Goal: Transaction & Acquisition: Subscribe to service/newsletter

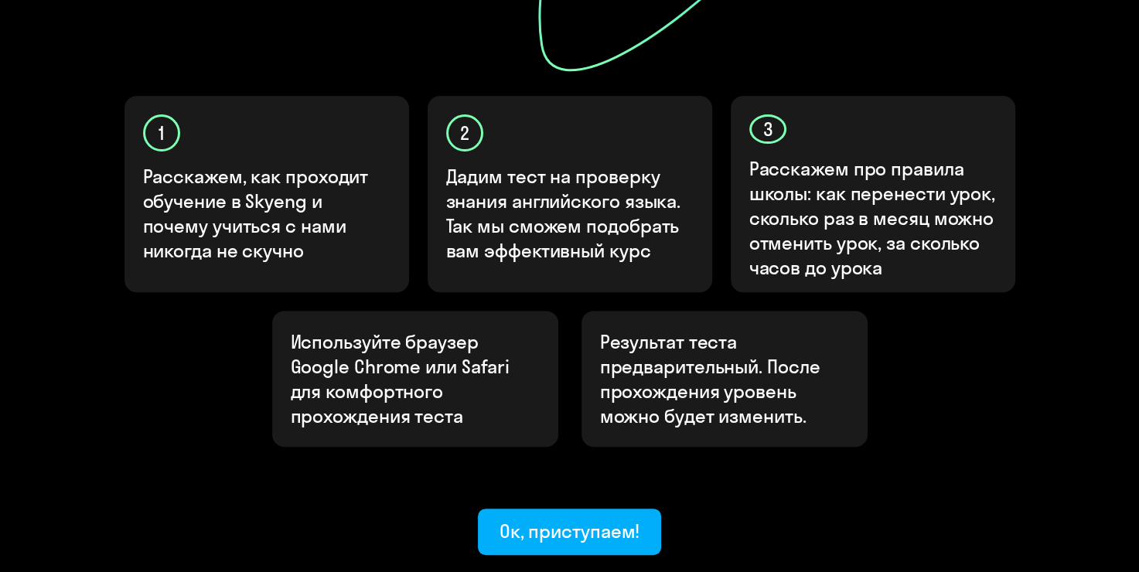
scroll to position [464, 0]
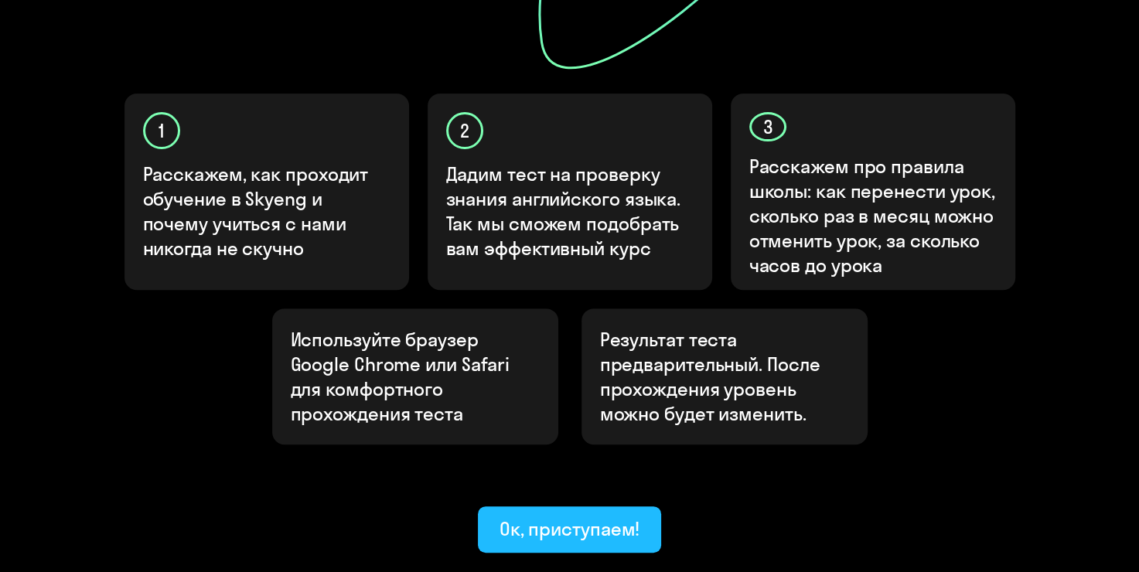
click at [567, 516] on div "Ок, приступаем!" at bounding box center [569, 528] width 141 height 25
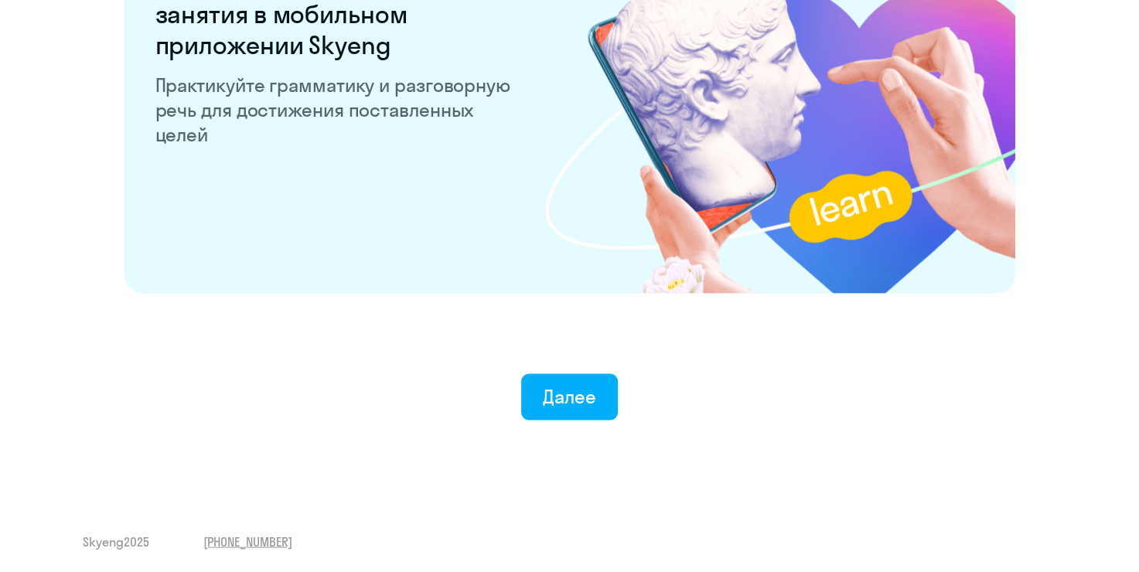
scroll to position [3011, 0]
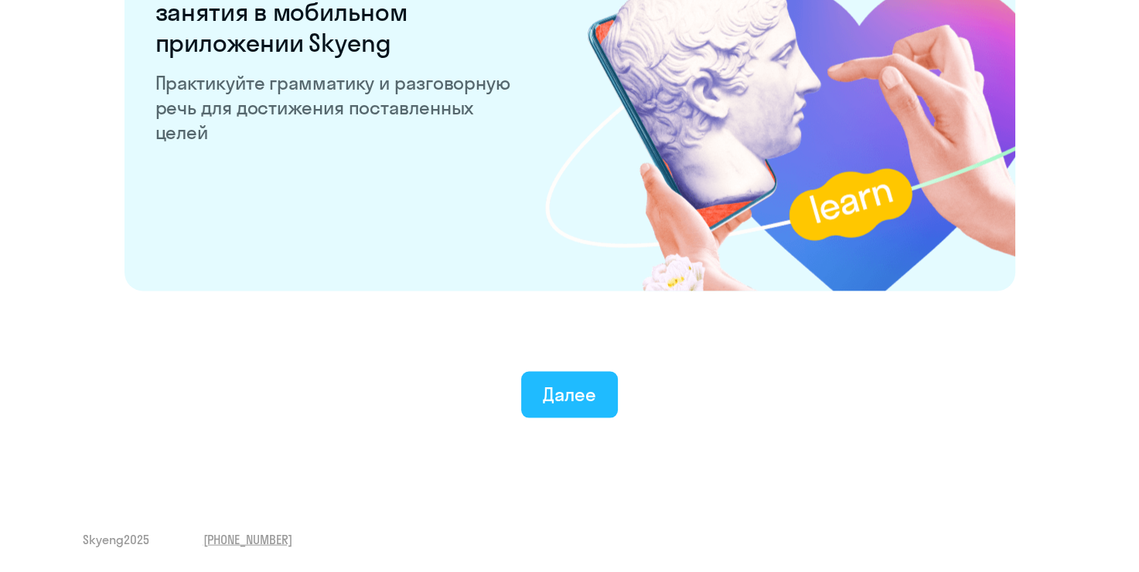
click at [609, 406] on button "Далее" at bounding box center [569, 395] width 97 height 46
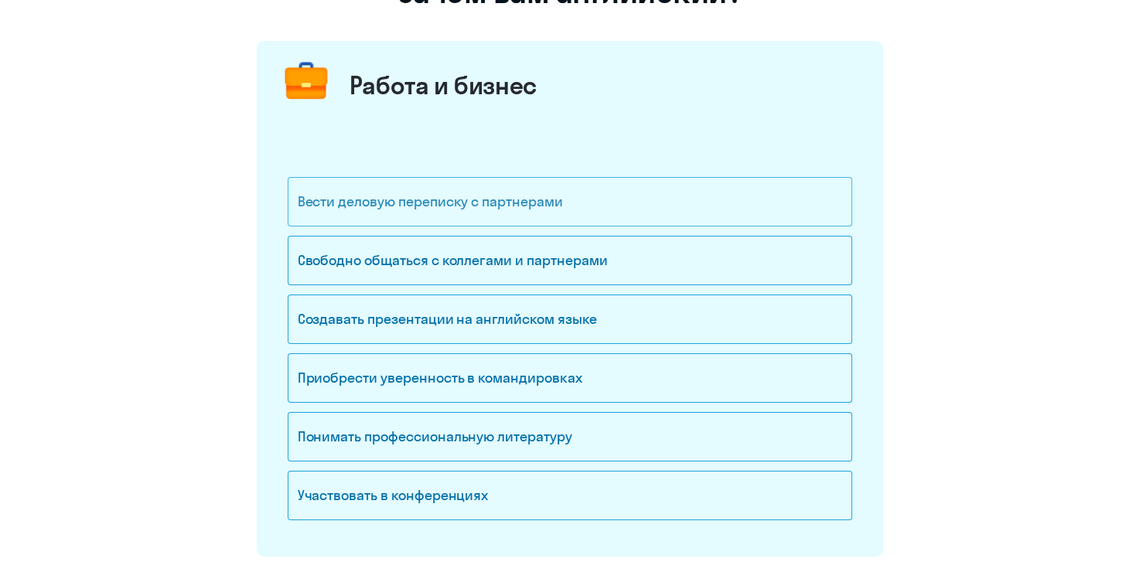
scroll to position [155, 0]
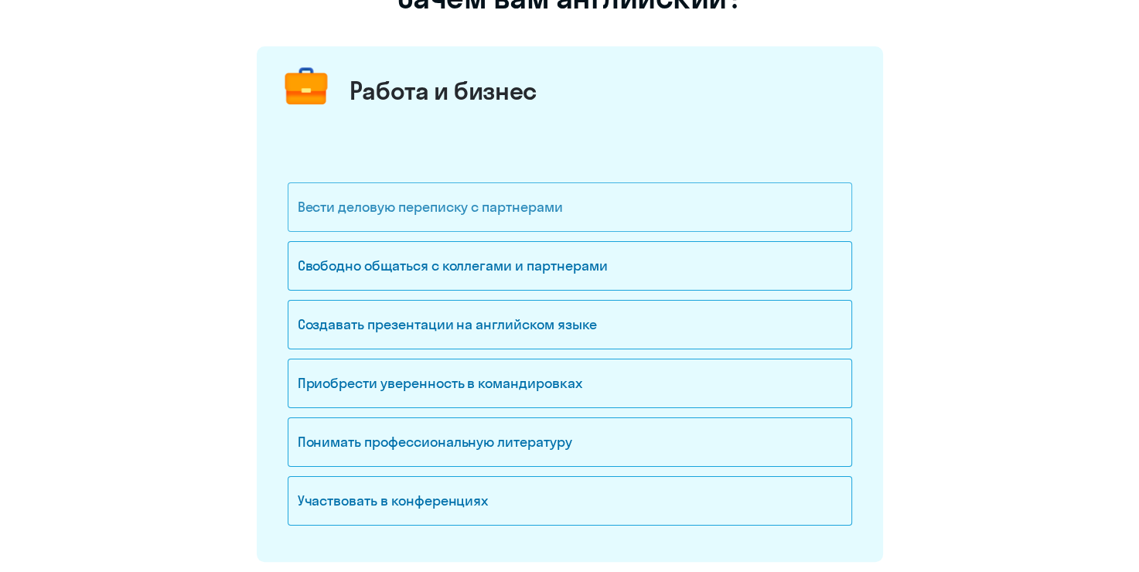
click at [689, 208] on div "Вести деловую переписку с партнерами" at bounding box center [570, 206] width 564 height 49
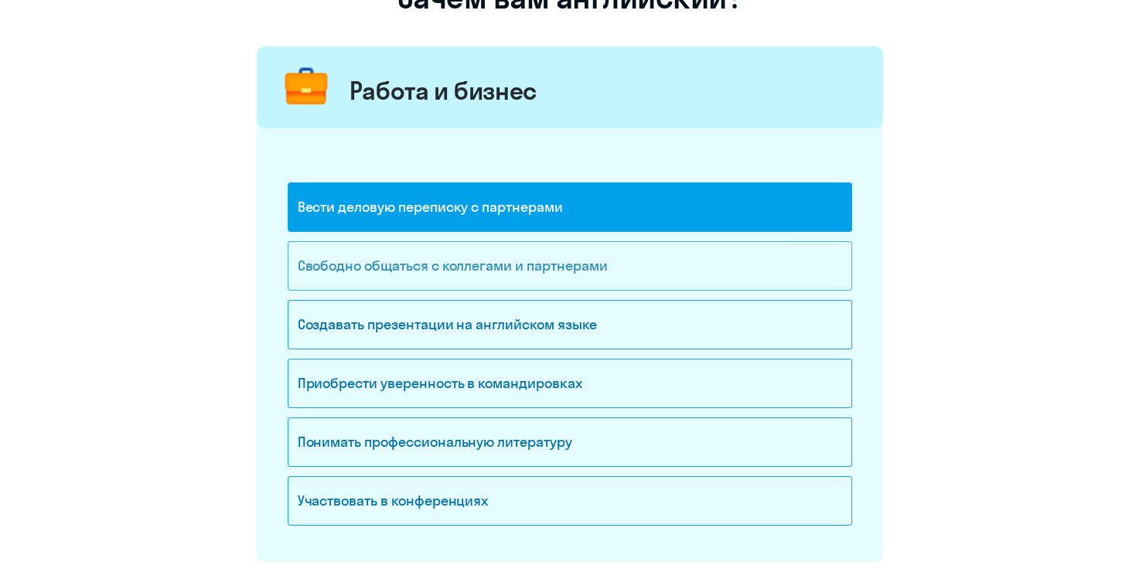
click at [699, 263] on div "Свободно общаться с коллегами и партнерами" at bounding box center [570, 265] width 564 height 49
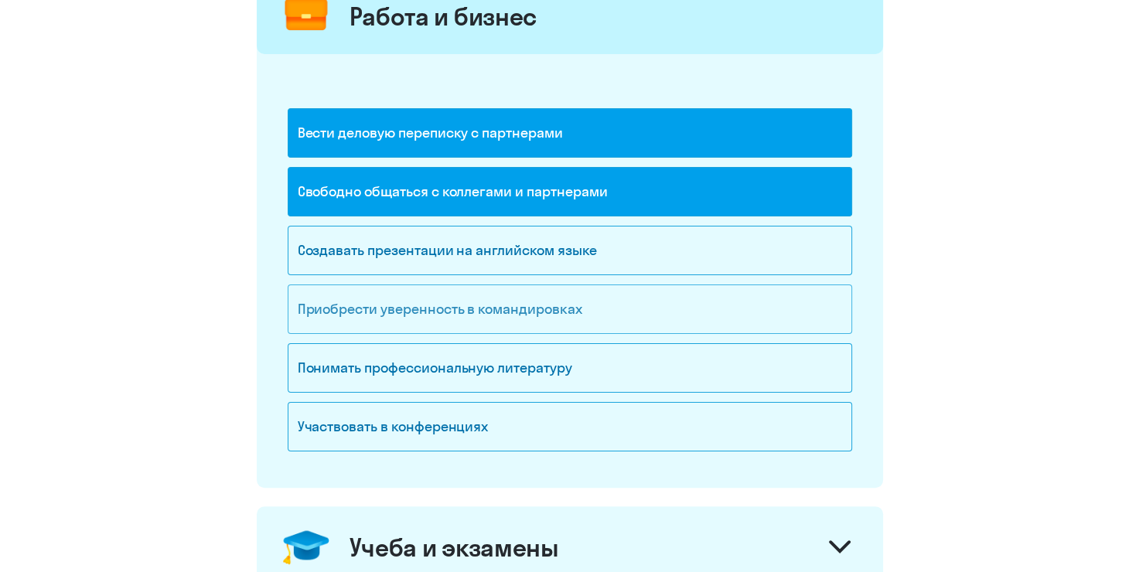
scroll to position [232, 0]
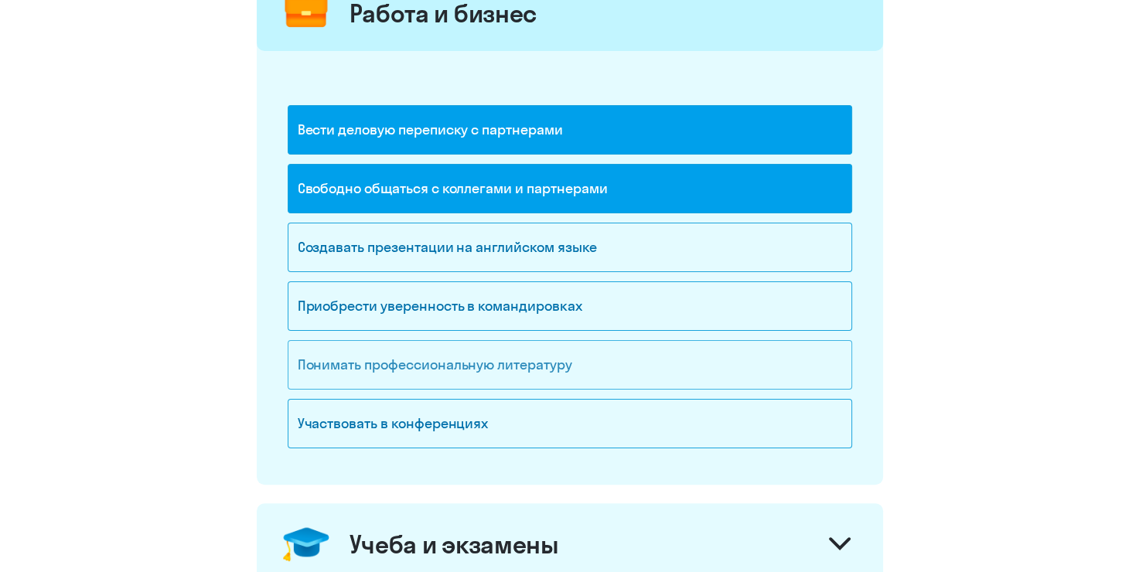
click at [705, 363] on div "Понимать профессиональную литературу" at bounding box center [570, 364] width 564 height 49
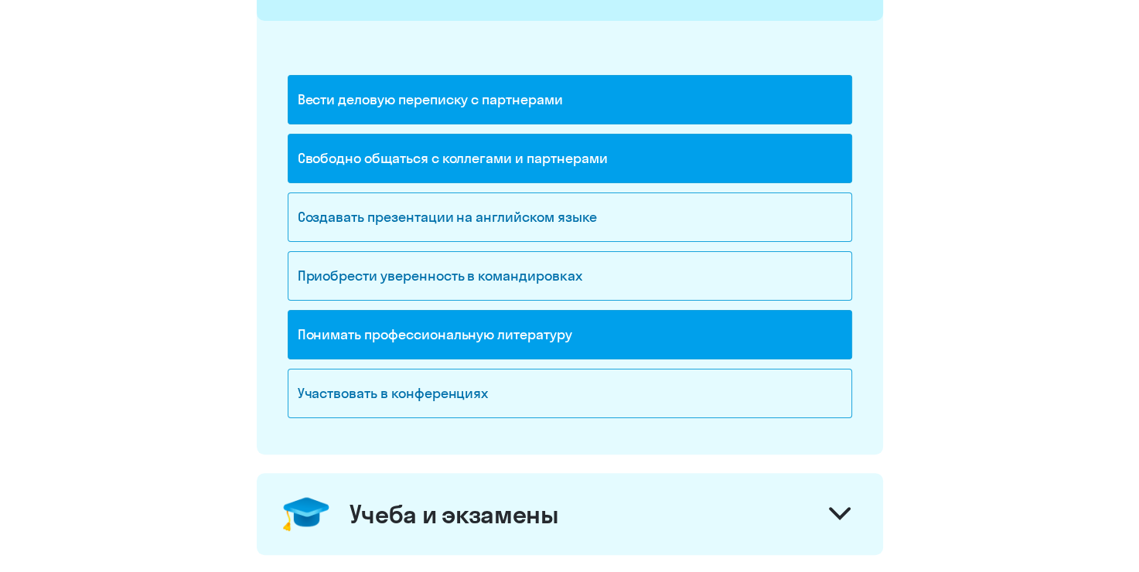
scroll to position [387, 0]
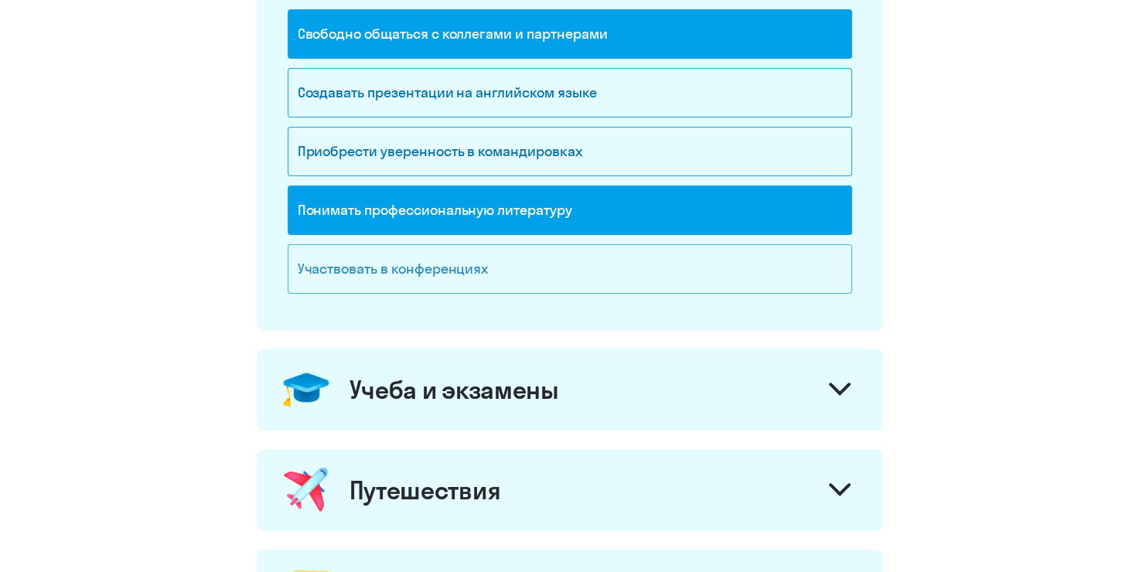
click at [701, 262] on div "Участвовать в конференциях" at bounding box center [570, 268] width 564 height 49
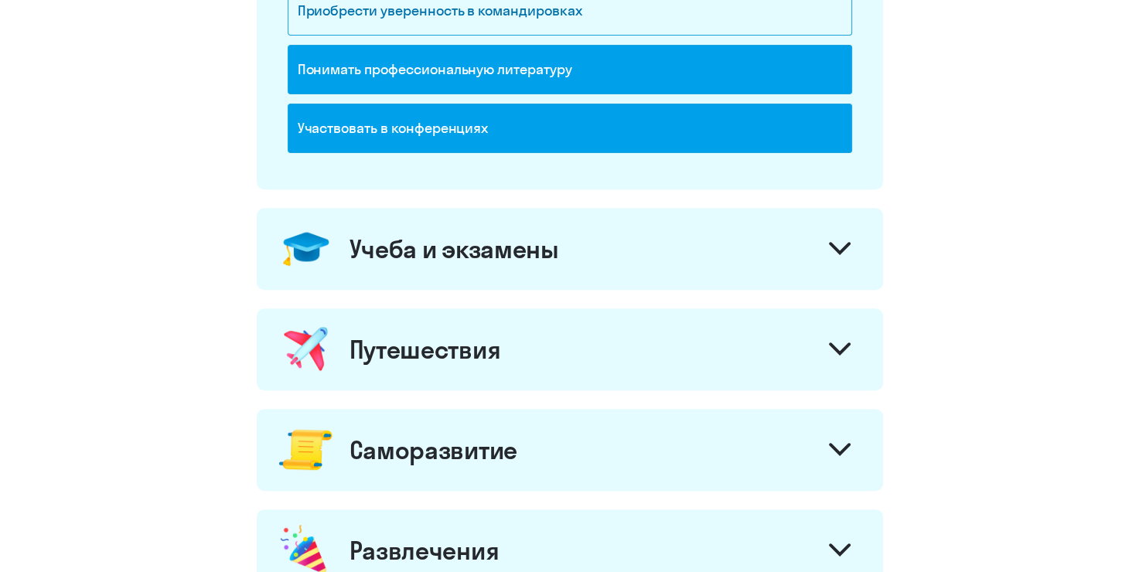
scroll to position [541, 0]
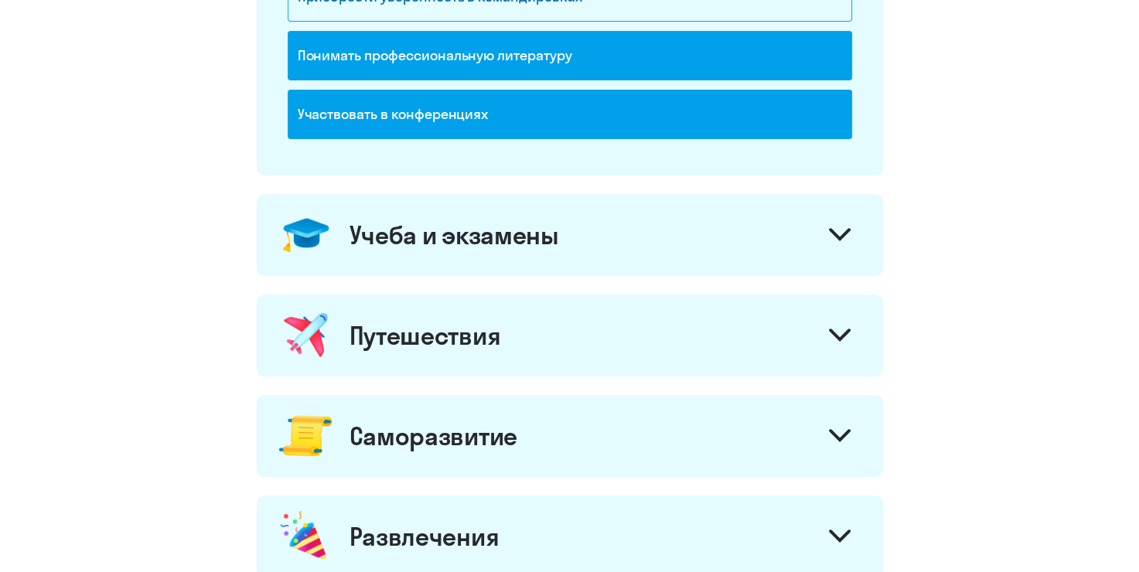
click at [843, 229] on icon at bounding box center [840, 234] width 22 height 13
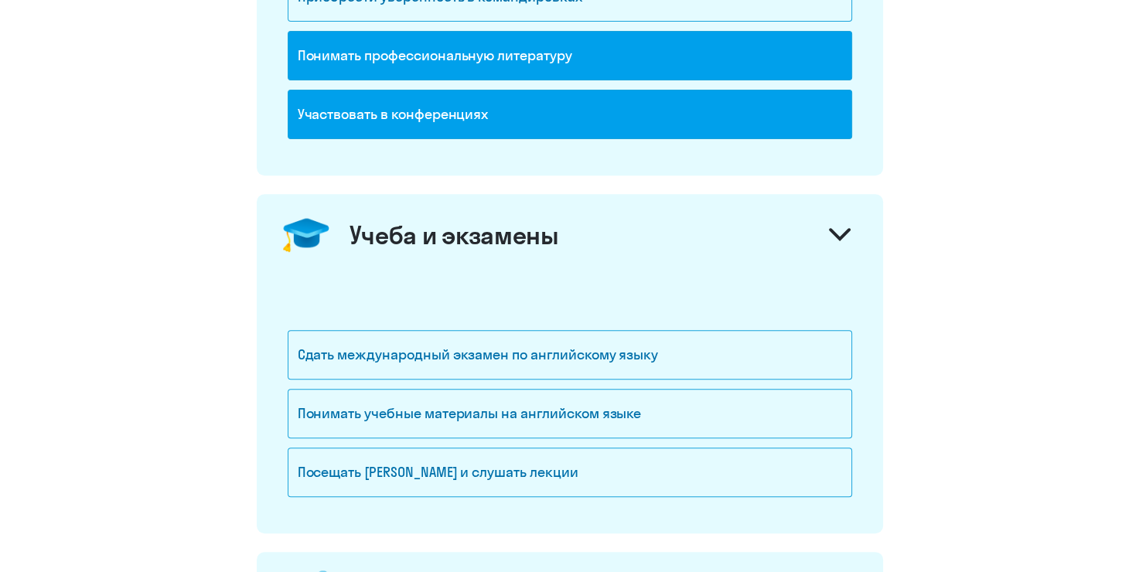
click at [843, 229] on icon at bounding box center [840, 234] width 22 height 13
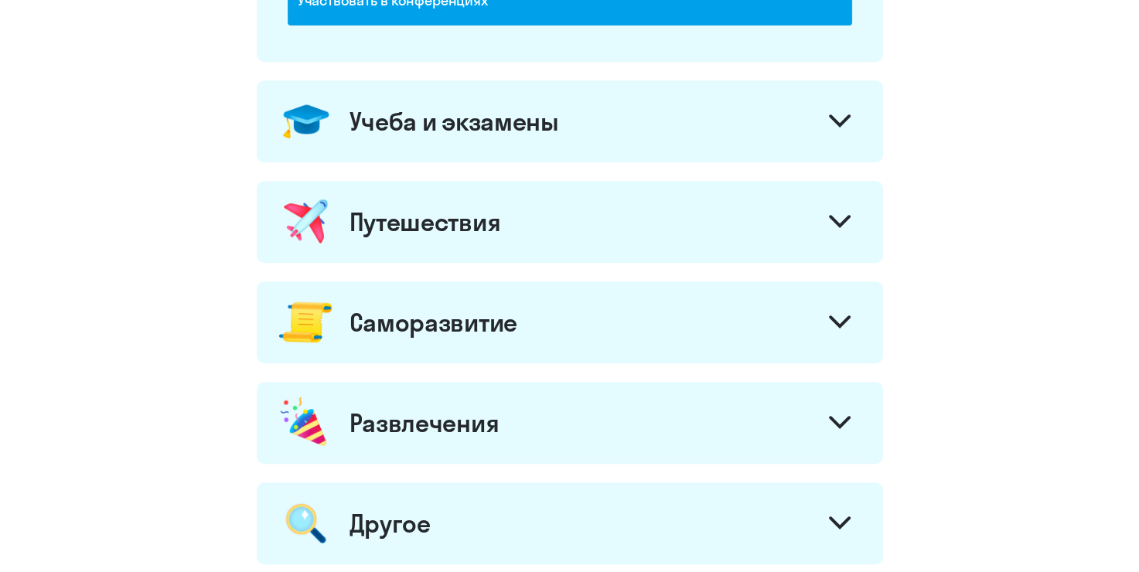
scroll to position [696, 0]
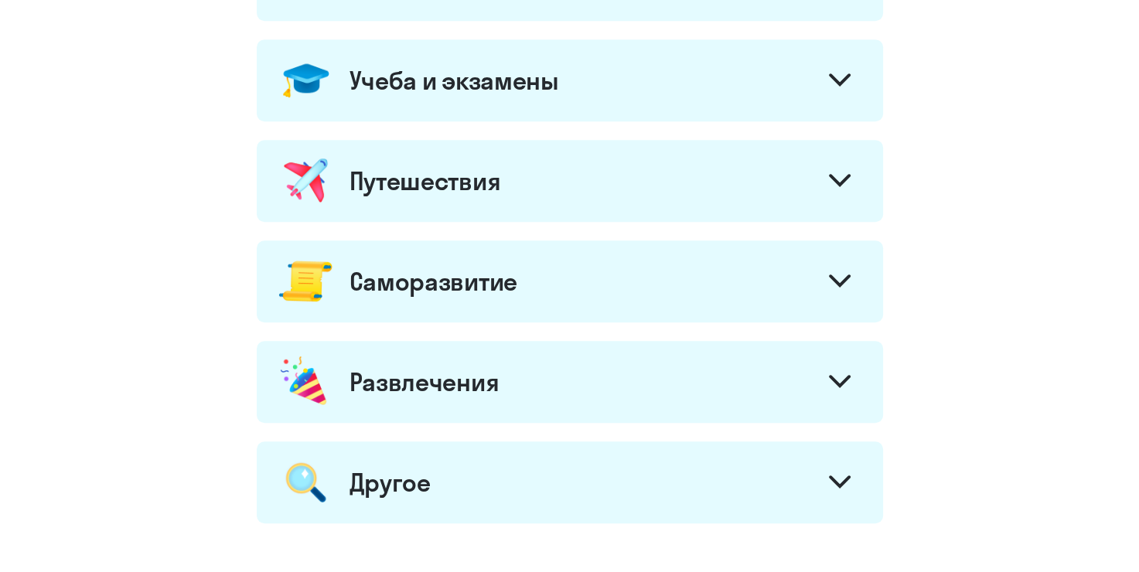
click at [833, 185] on icon at bounding box center [840, 180] width 22 height 13
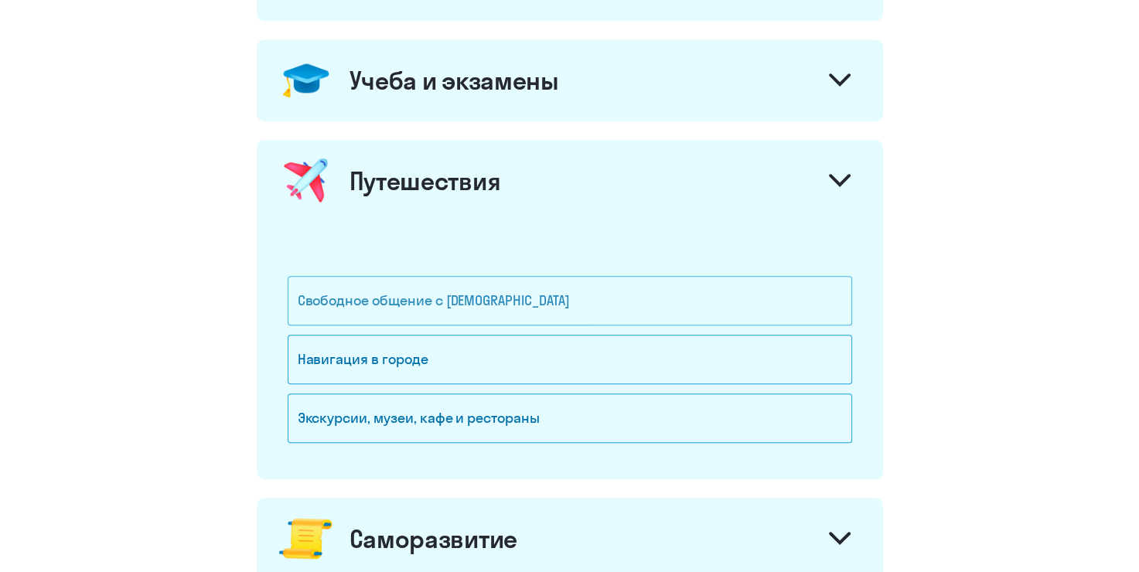
click at [683, 308] on div "Свободное общение с [DEMOGRAPHIC_DATA]" at bounding box center [570, 300] width 564 height 49
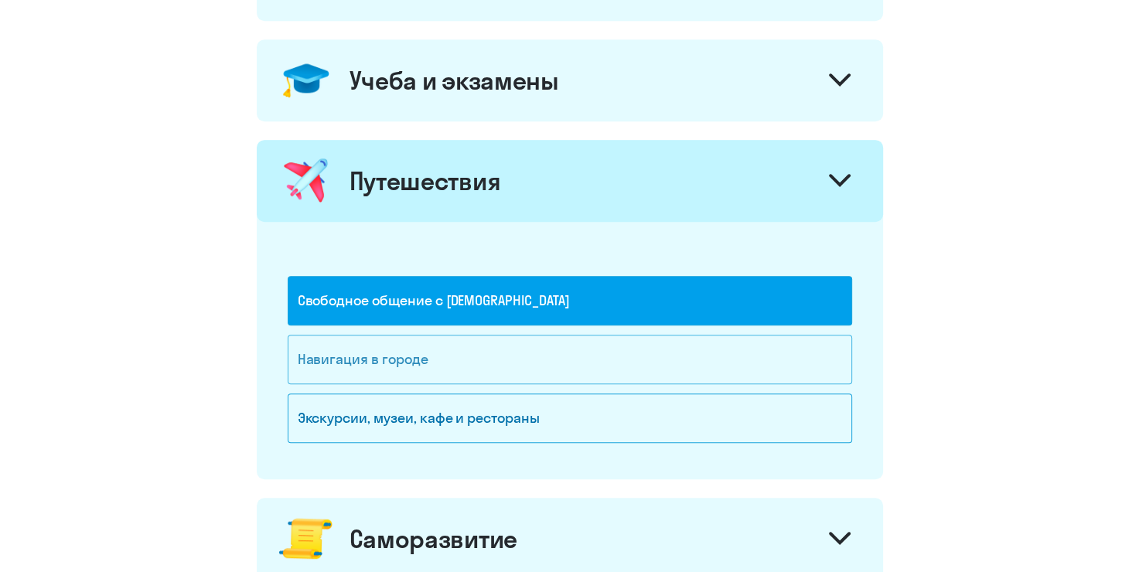
click at [687, 340] on div "Навигация в городе" at bounding box center [570, 359] width 564 height 49
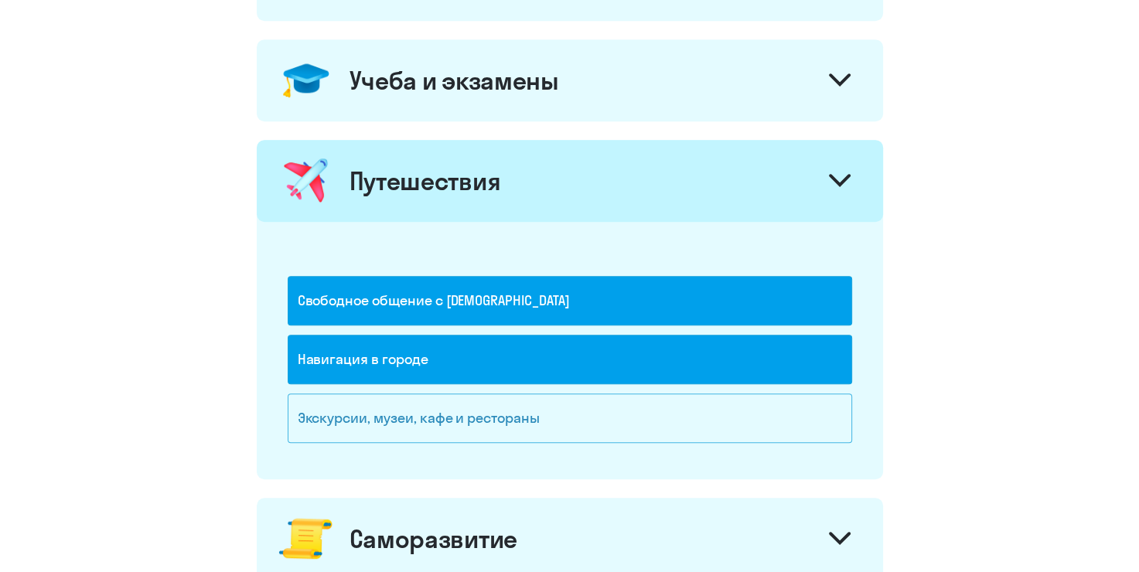
click at [704, 398] on div "Экскурсии, музеи, кафе и рестораны" at bounding box center [570, 418] width 564 height 49
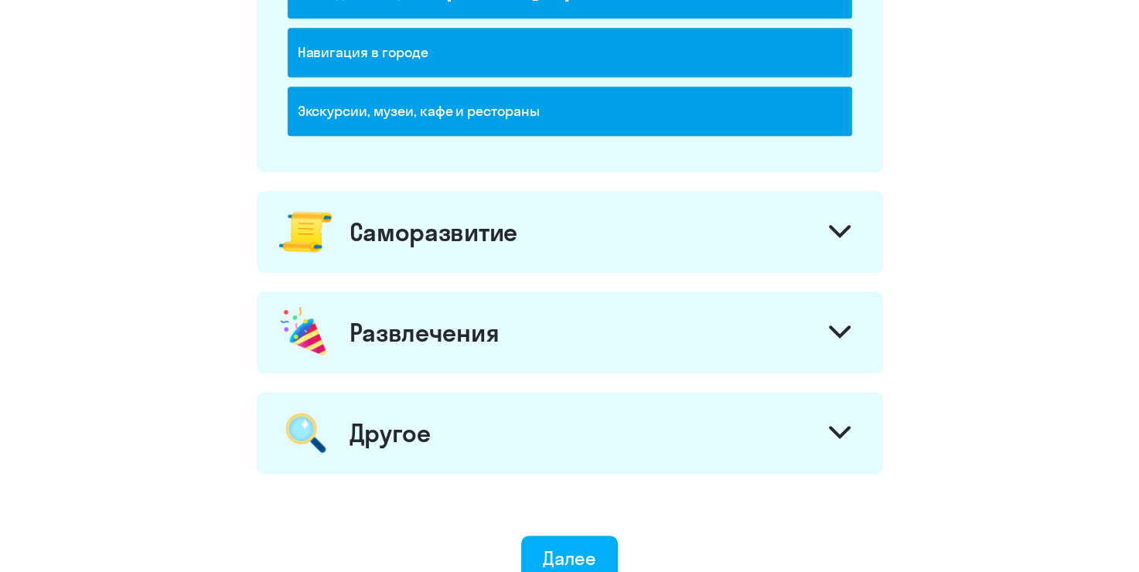
scroll to position [1005, 0]
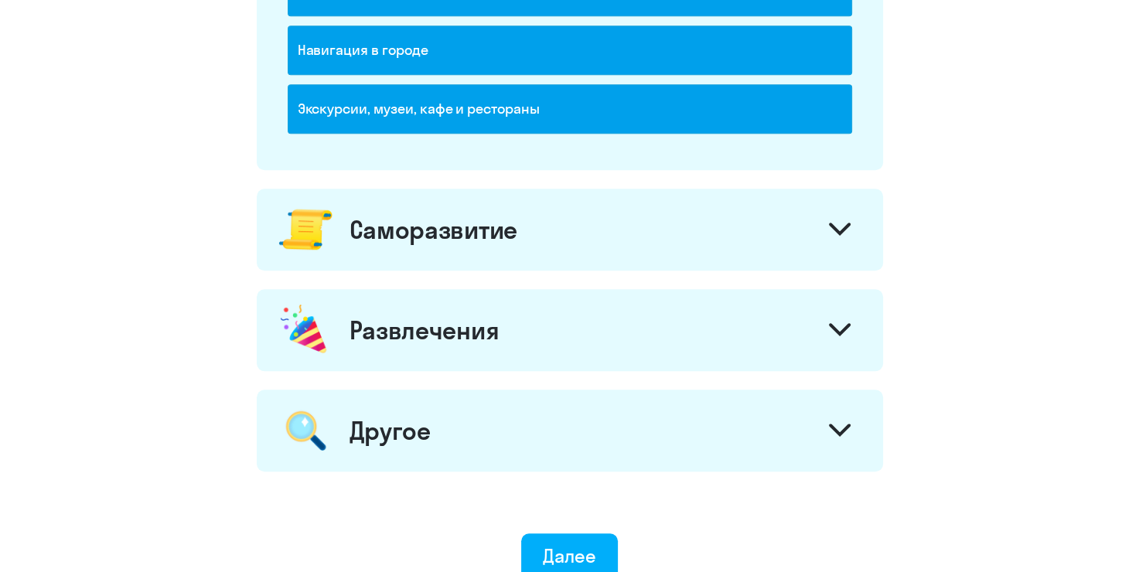
click at [832, 241] on div at bounding box center [839, 231] width 37 height 37
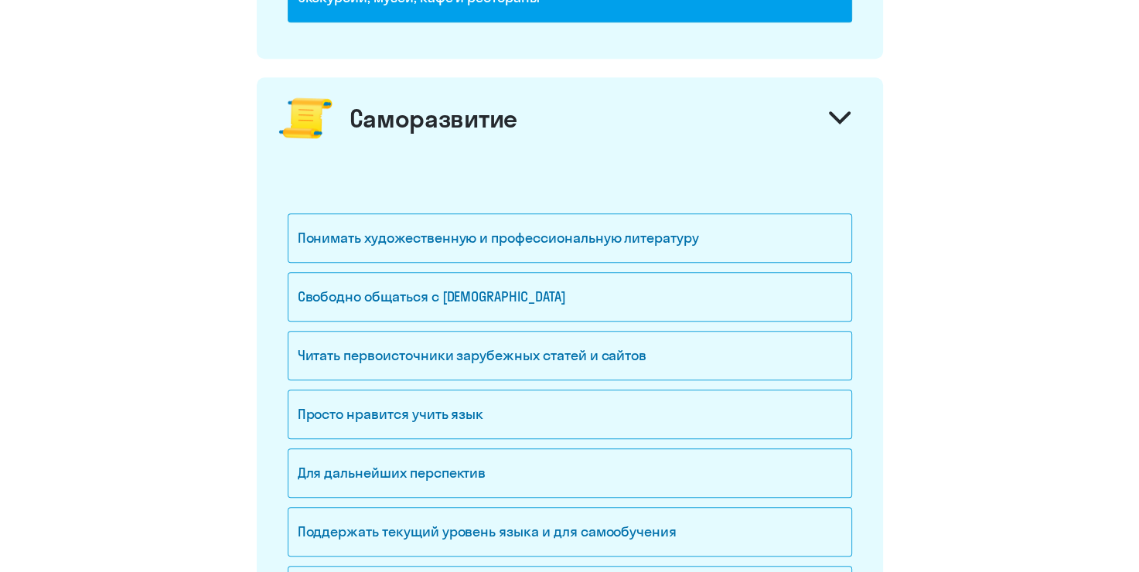
scroll to position [1160, 0]
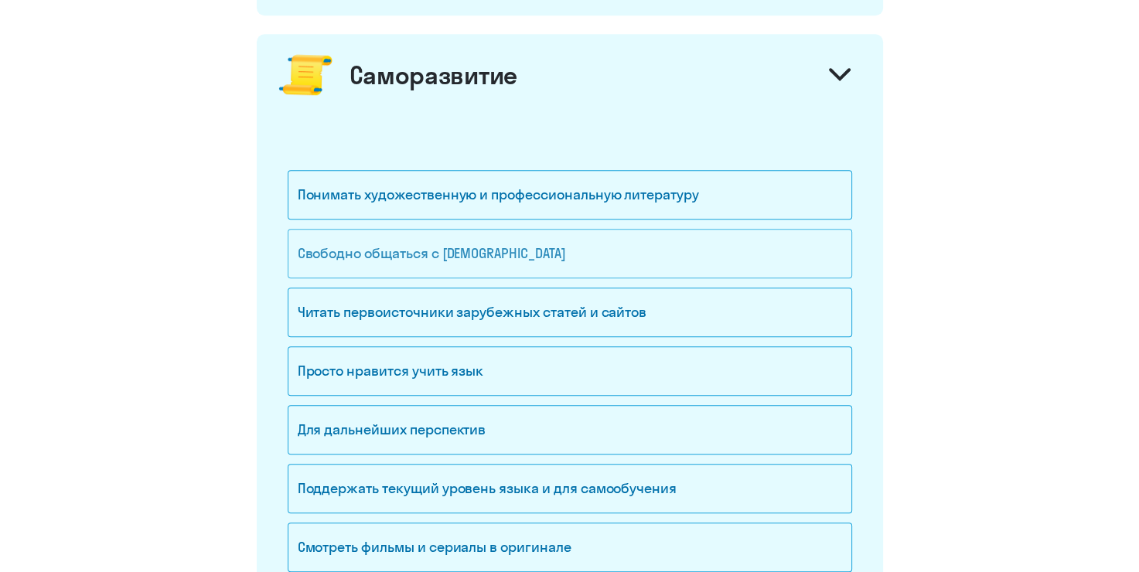
click at [610, 254] on div "Свободно общаться с [DEMOGRAPHIC_DATA]" at bounding box center [570, 253] width 564 height 49
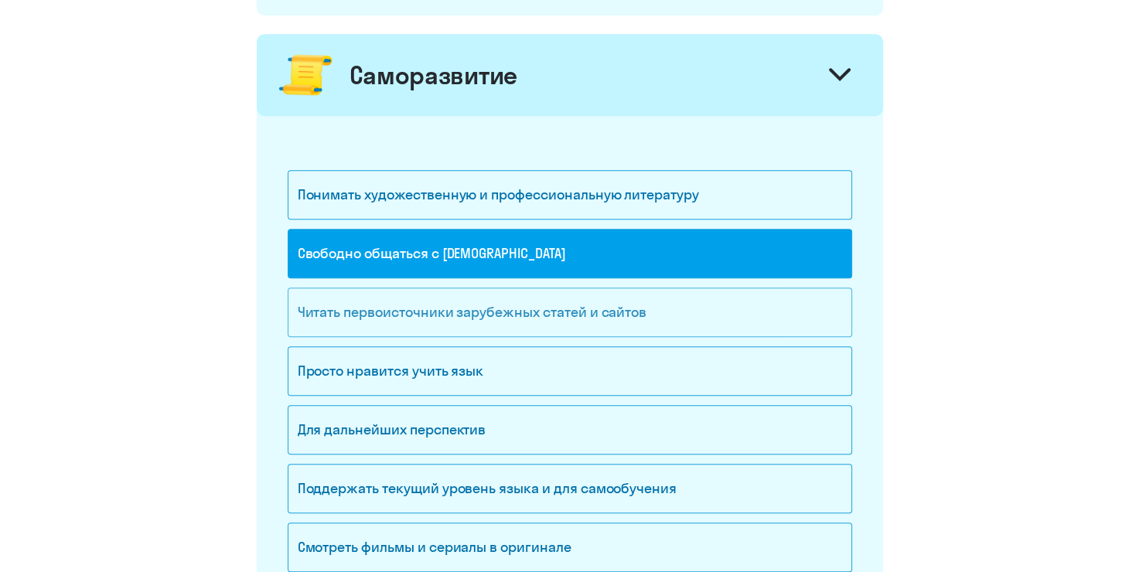
click at [625, 288] on div "Читать первоисточники зарубежных статей и сайтов" at bounding box center [570, 312] width 564 height 49
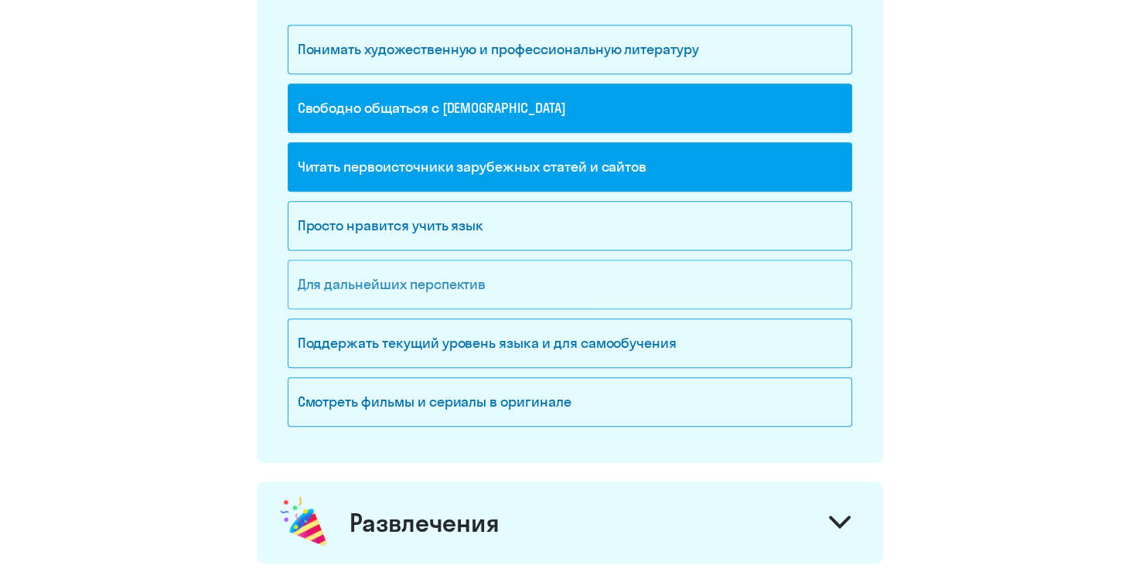
scroll to position [1314, 0]
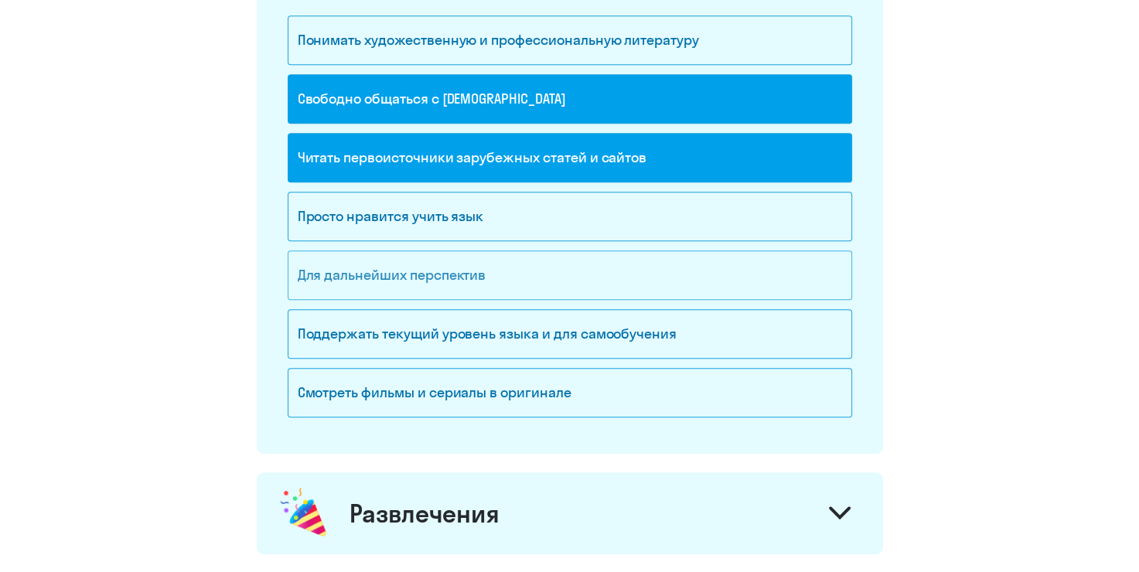
click at [647, 274] on div "Для дальнейших перспектив" at bounding box center [570, 274] width 564 height 49
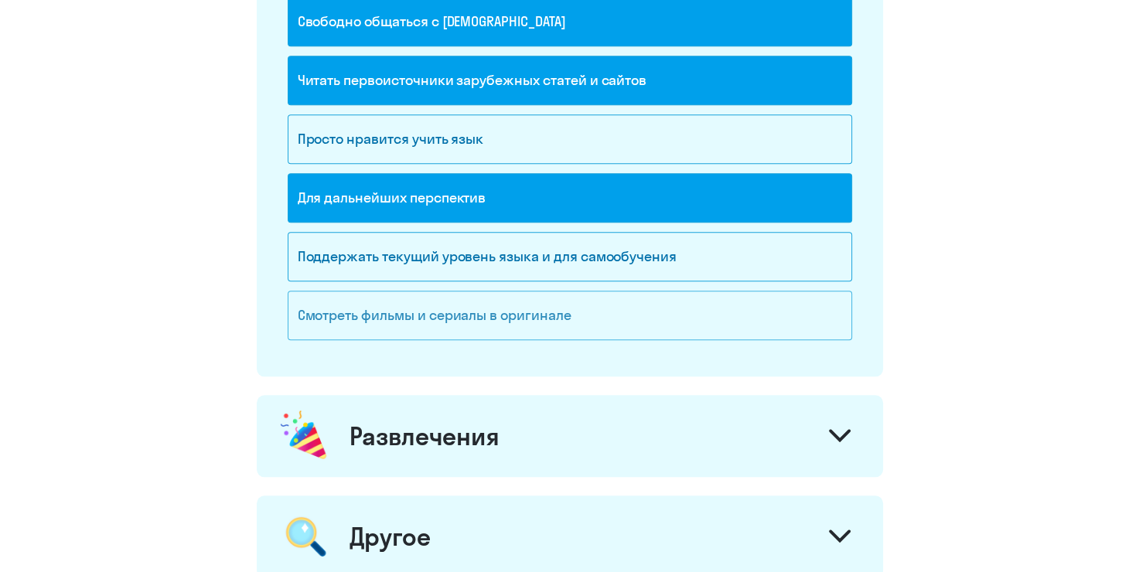
click at [770, 312] on div "Смотреть фильмы и сериалы в оригинале" at bounding box center [570, 315] width 564 height 49
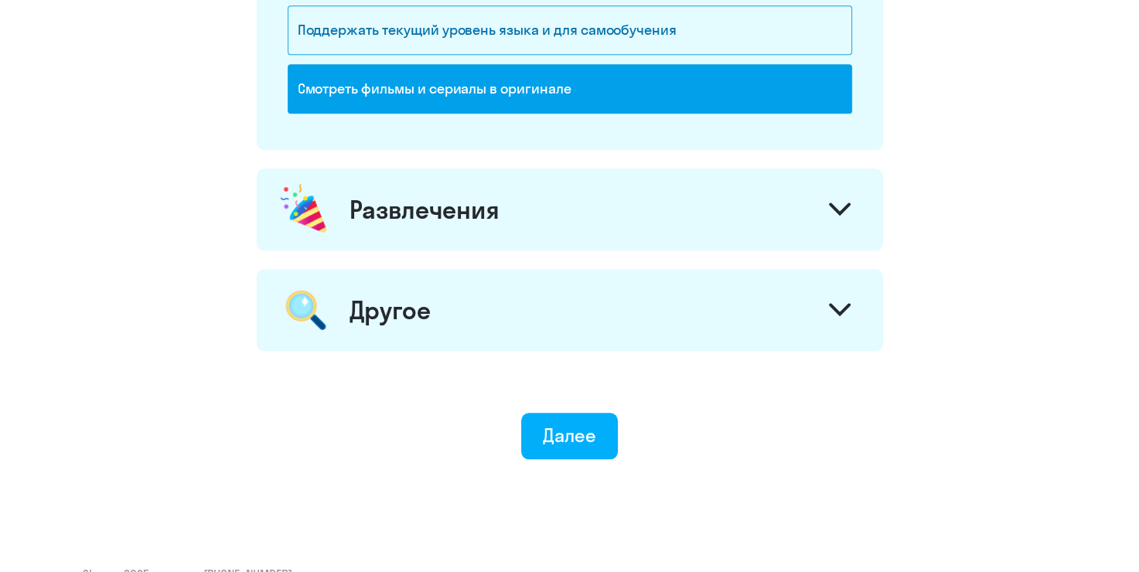
scroll to position [1648, 0]
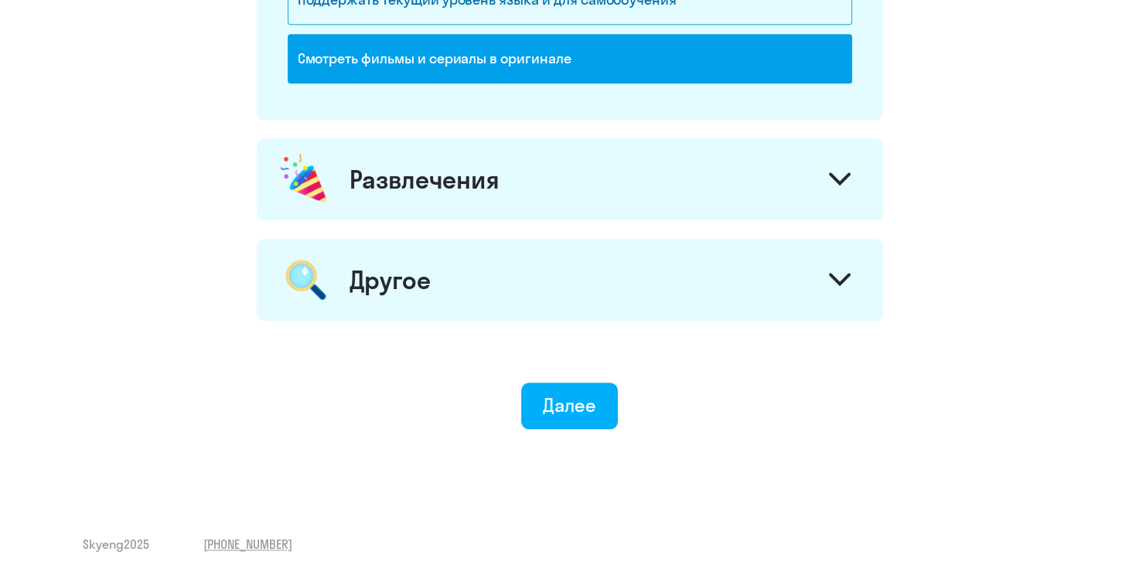
click at [819, 159] on div "Развлечения" at bounding box center [570, 179] width 626 height 82
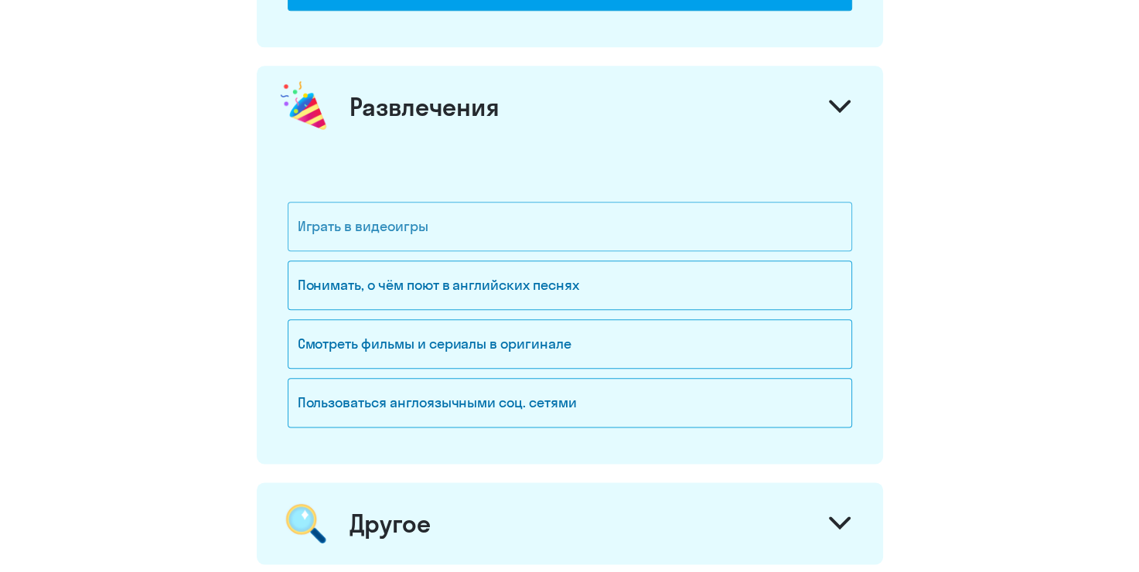
scroll to position [1726, 0]
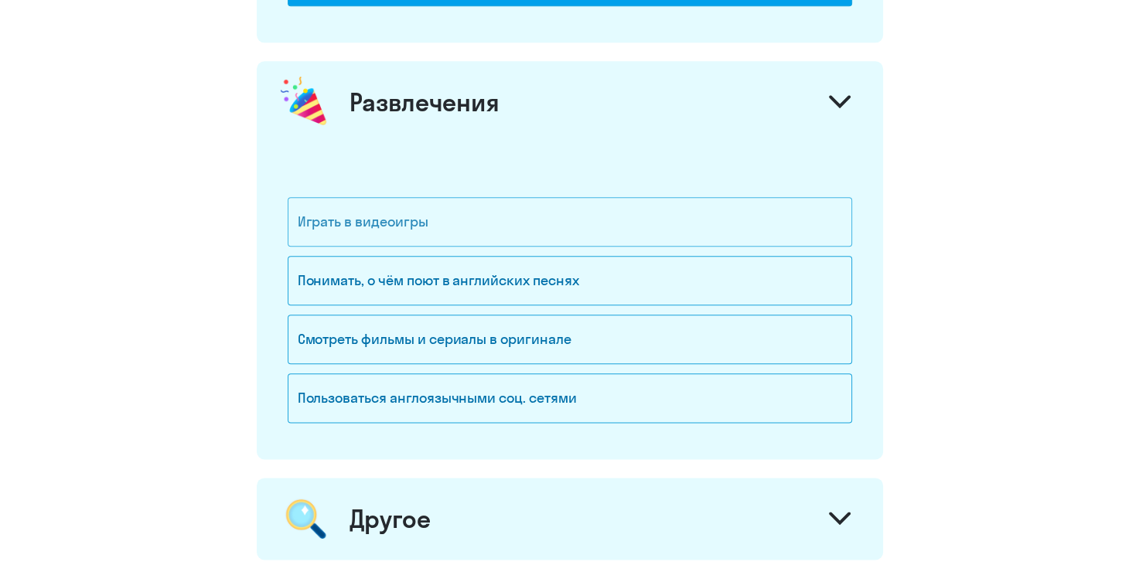
click at [731, 210] on div "Играть в видеоигры" at bounding box center [570, 221] width 564 height 49
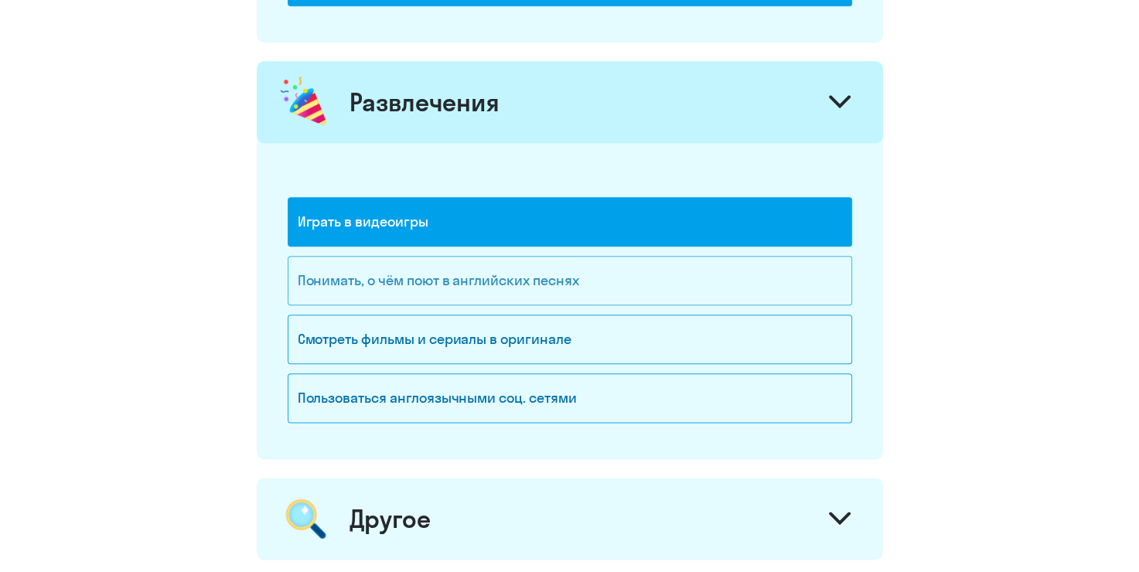
click at [748, 285] on div "Понимать, о чём поют в английских песнях" at bounding box center [570, 280] width 564 height 49
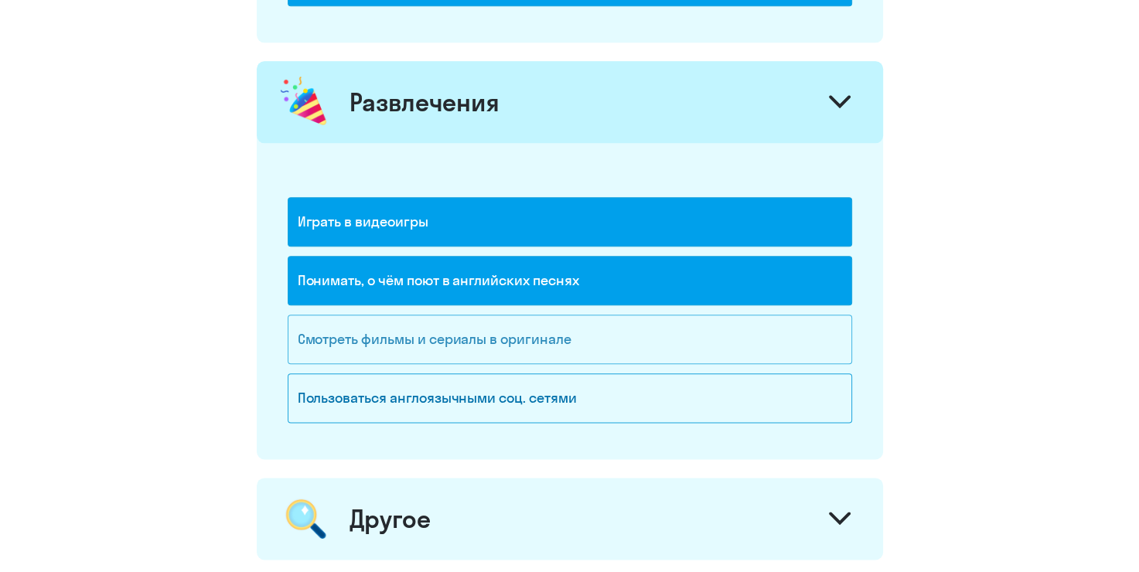
click at [752, 330] on div "Смотреть фильмы и сериалы в оригинале" at bounding box center [570, 339] width 564 height 49
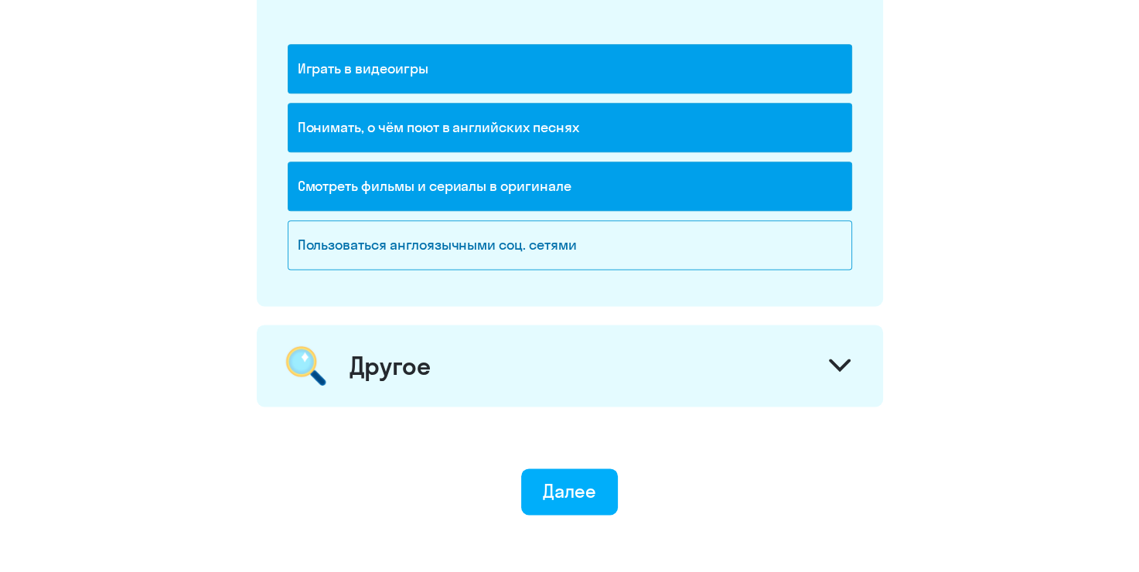
scroll to position [1880, 0]
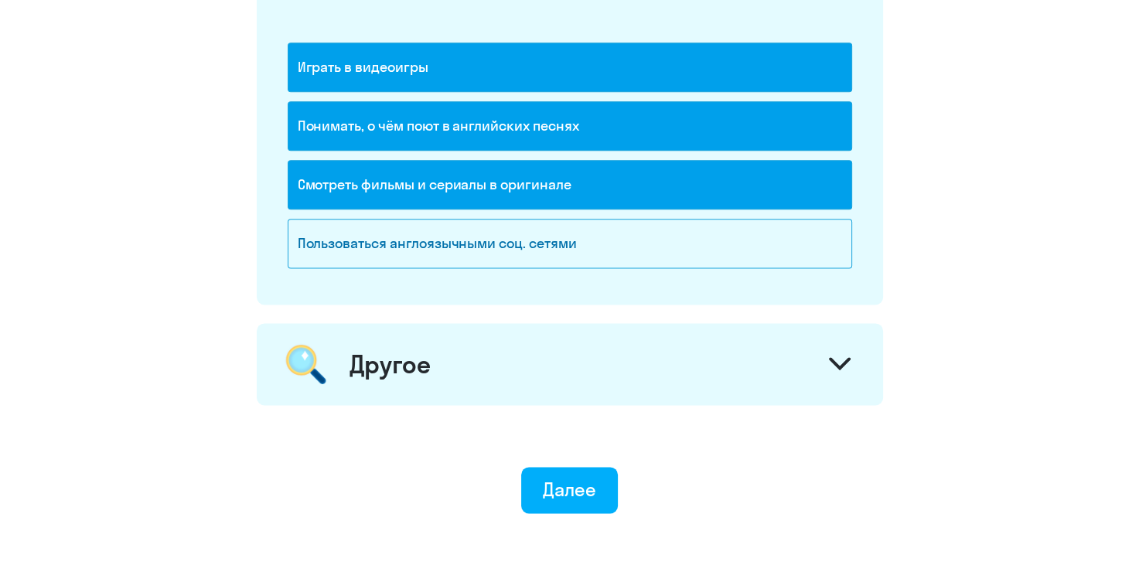
click at [840, 347] on div at bounding box center [839, 365] width 37 height 37
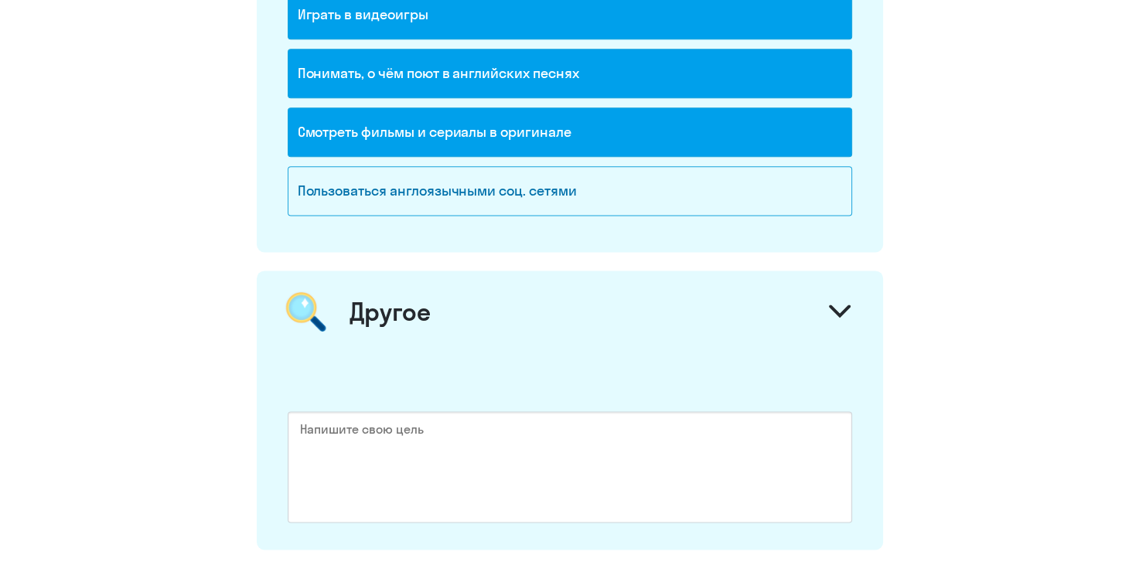
scroll to position [2112, 0]
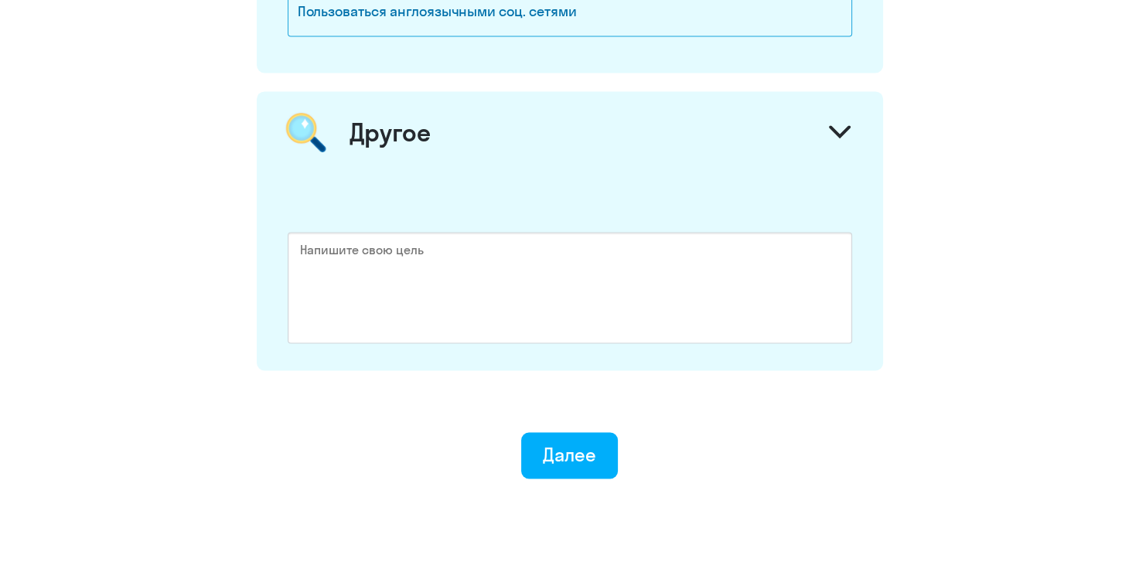
click at [847, 125] on icon at bounding box center [840, 131] width 22 height 13
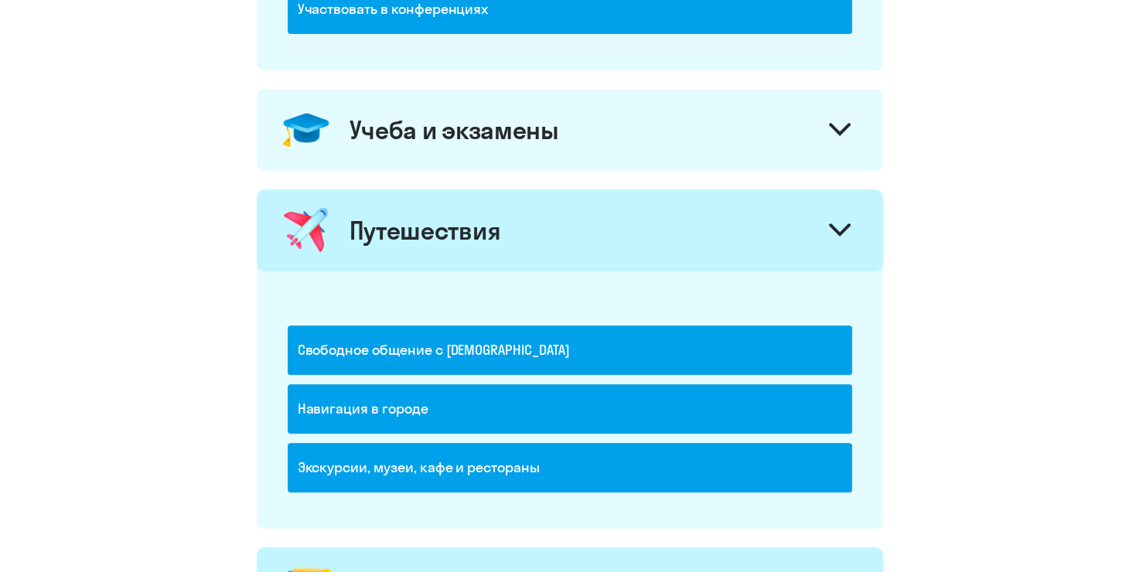
scroll to position [696, 0]
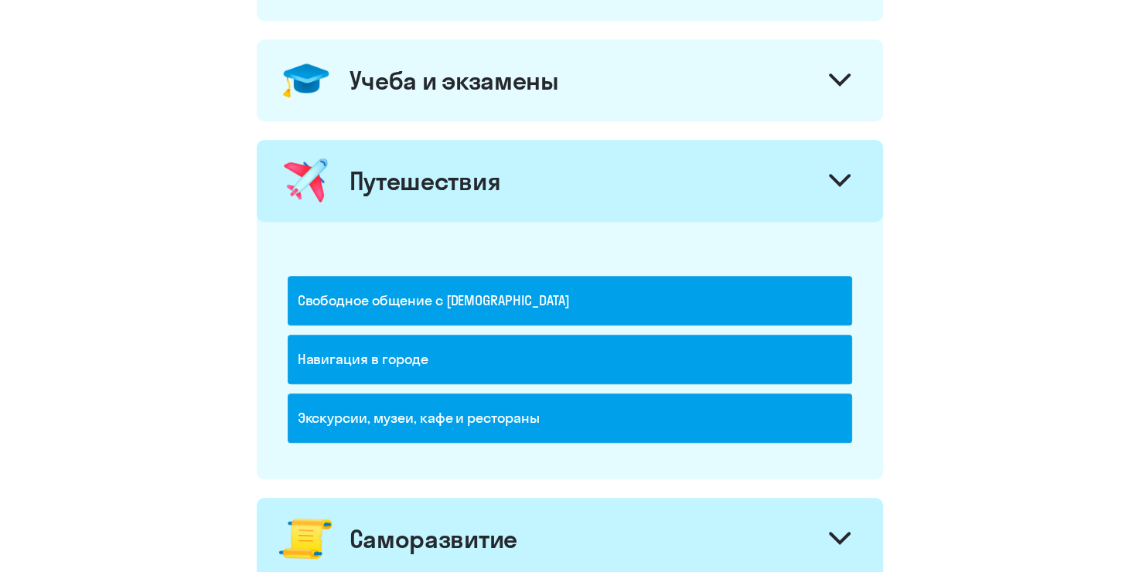
click at [808, 91] on div "Учеба и экзамены" at bounding box center [570, 80] width 626 height 82
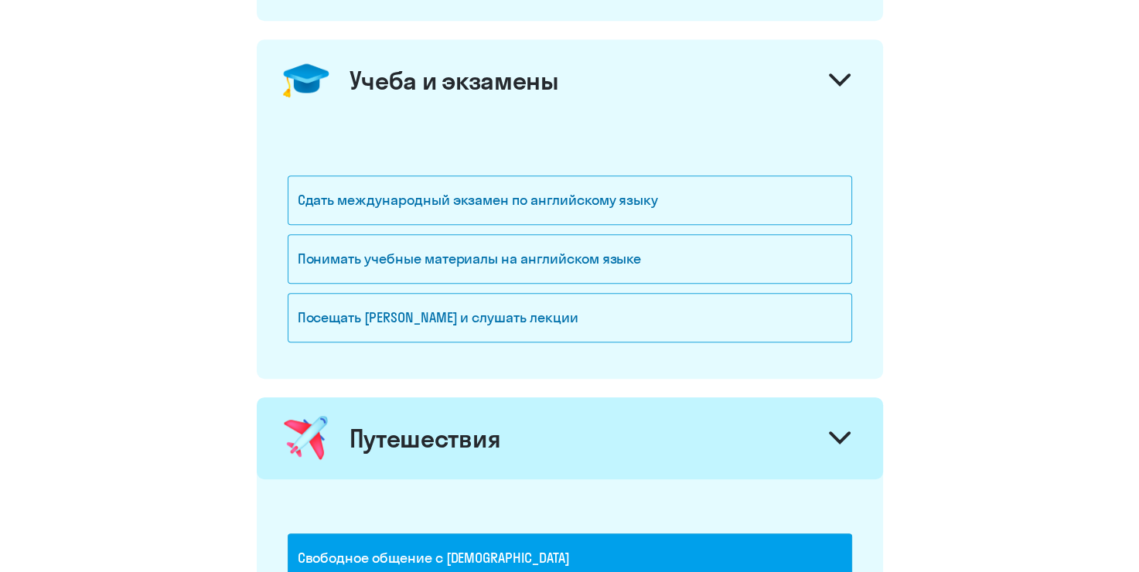
click at [807, 78] on div "Учеба и экзамены" at bounding box center [570, 80] width 626 height 82
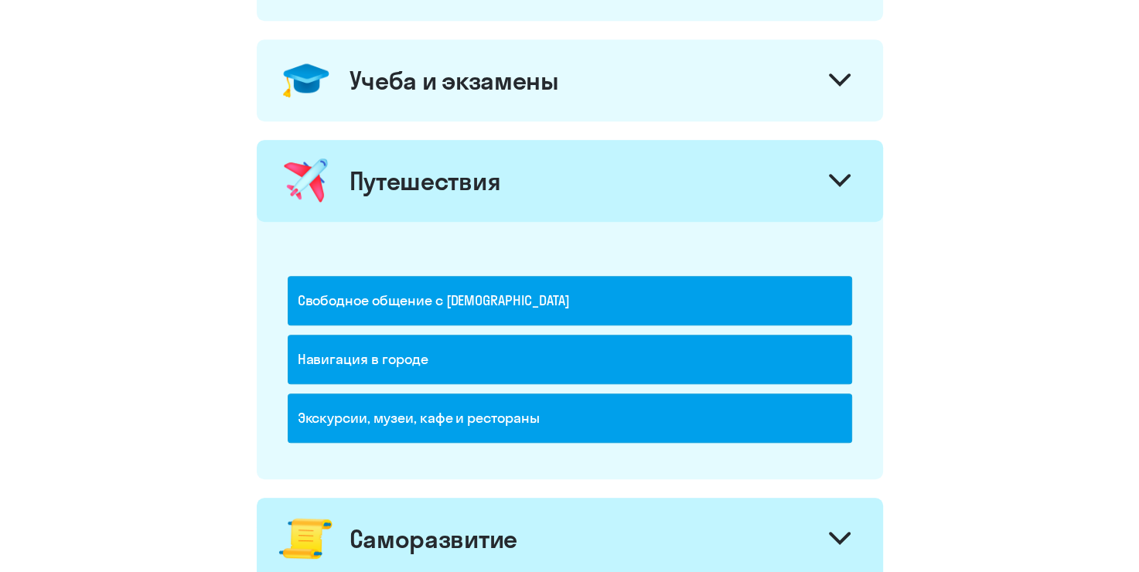
click at [778, 325] on div "Свободное общение с [DEMOGRAPHIC_DATA]" at bounding box center [570, 305] width 564 height 59
click at [778, 310] on div "Свободное общение с [DEMOGRAPHIC_DATA]" at bounding box center [570, 300] width 564 height 49
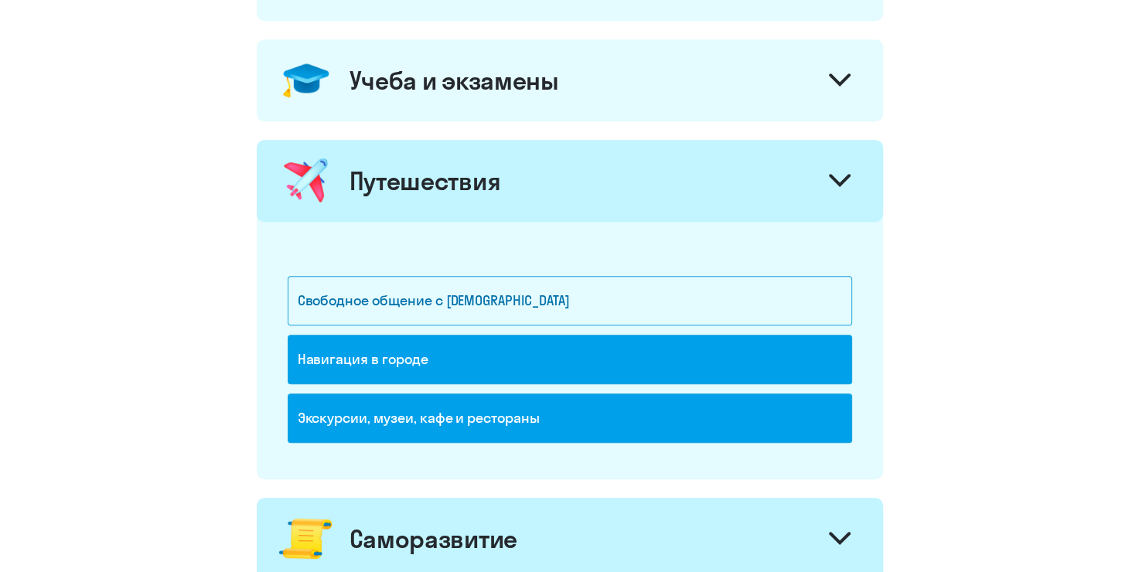
click at [777, 363] on div "Навигация в городе" at bounding box center [570, 359] width 564 height 49
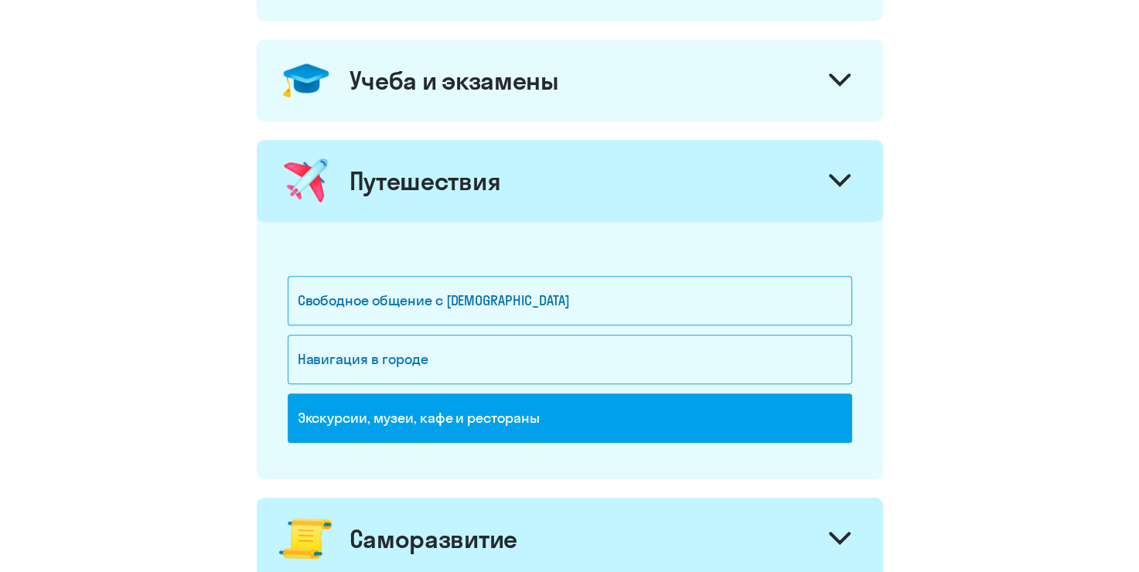
click at [772, 402] on div "Экскурсии, музеи, кафе и рестораны" at bounding box center [570, 418] width 564 height 49
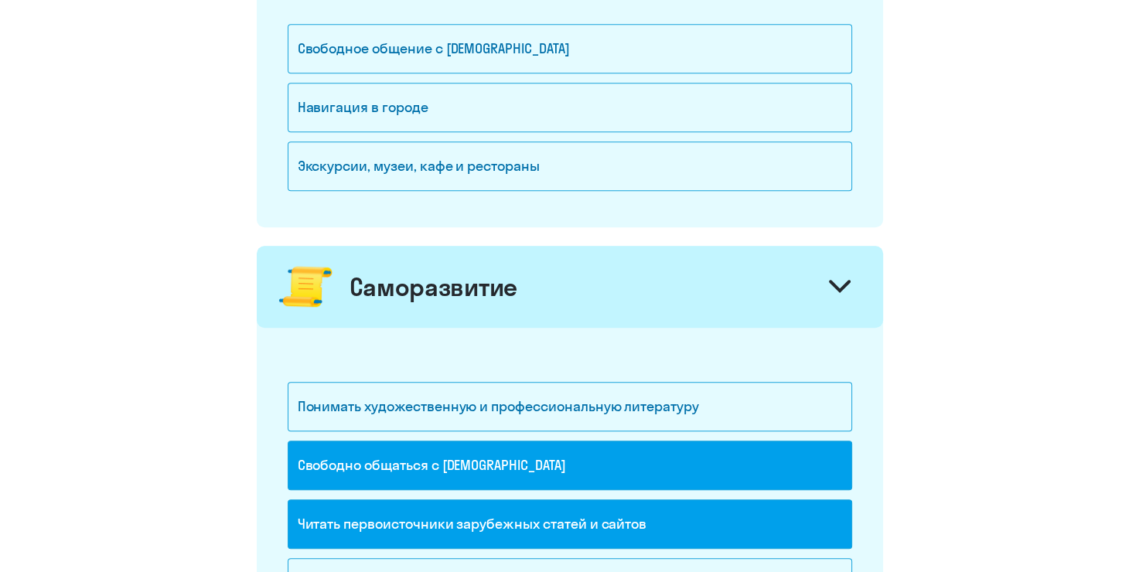
scroll to position [1237, 0]
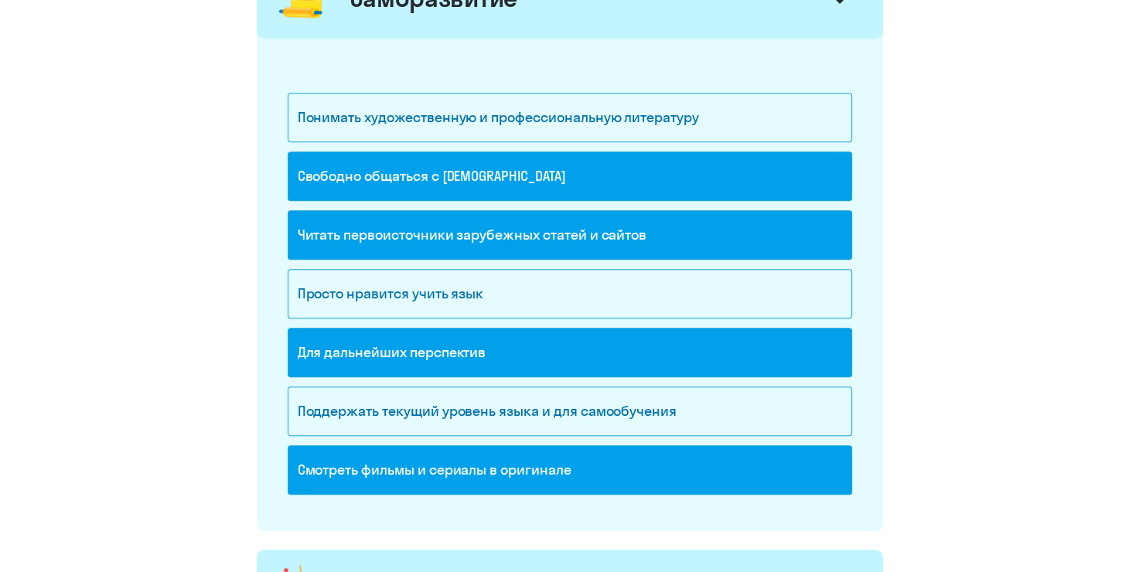
click at [693, 167] on div "Свободно общаться с [DEMOGRAPHIC_DATA]" at bounding box center [570, 176] width 564 height 49
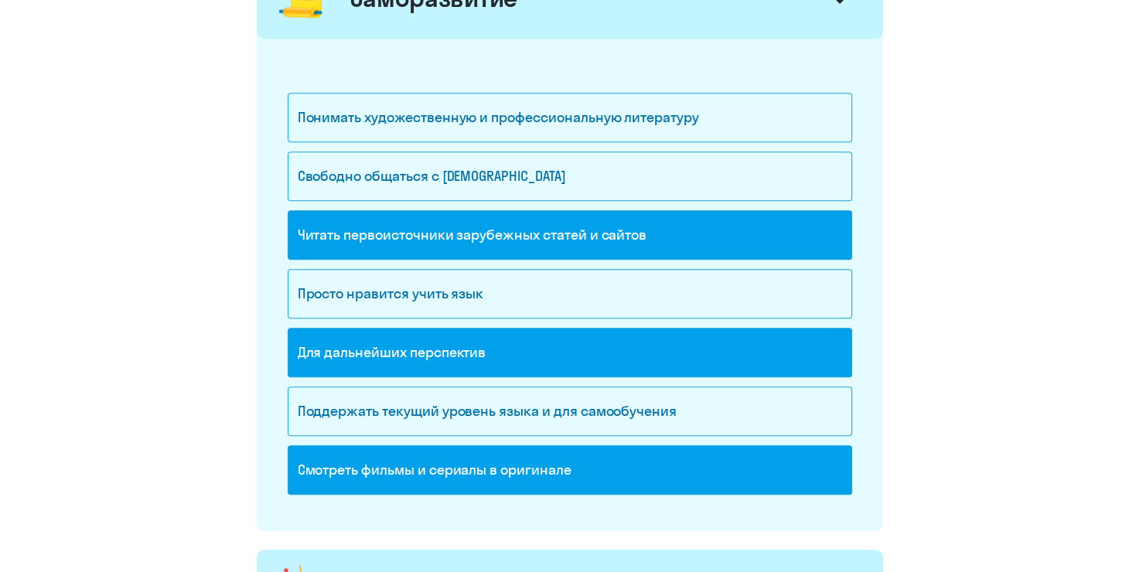
drag, startPoint x: 708, startPoint y: 220, endPoint x: 711, endPoint y: 256, distance: 36.5
click at [709, 222] on div "Читать первоисточники зарубежных статей и сайтов" at bounding box center [570, 234] width 564 height 49
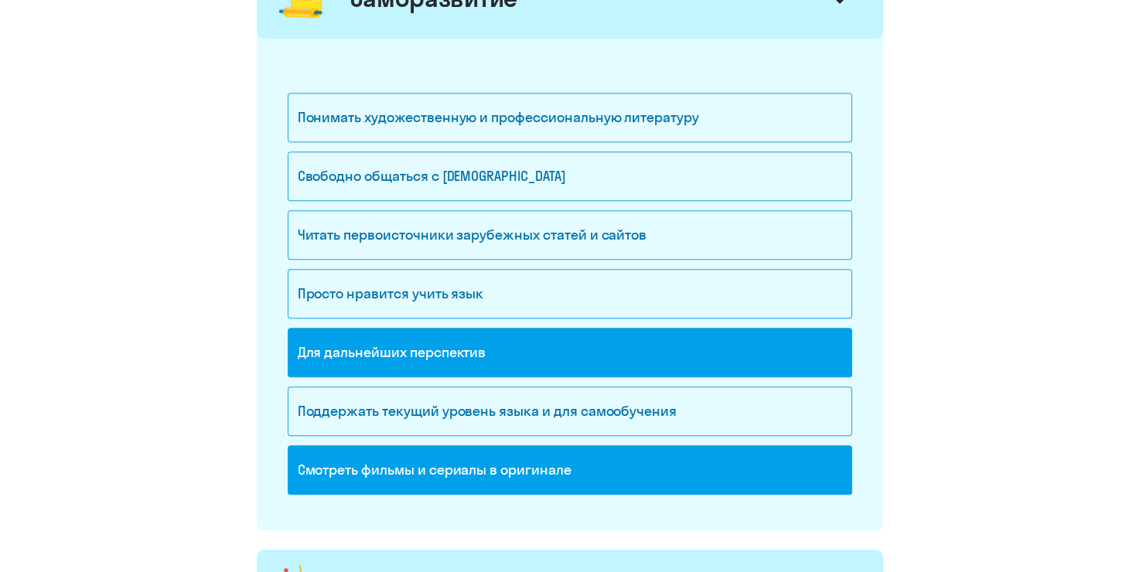
click at [718, 342] on div "Для дальнейших перспектив" at bounding box center [570, 352] width 564 height 49
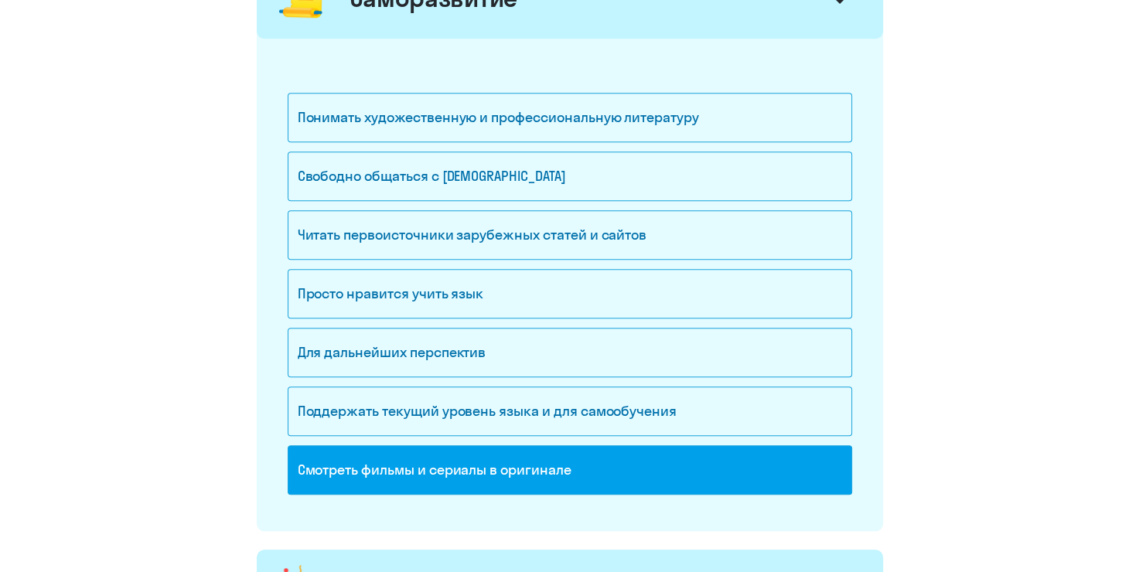
click at [714, 462] on div "Смотреть фильмы и сериалы в оригинале" at bounding box center [570, 469] width 564 height 49
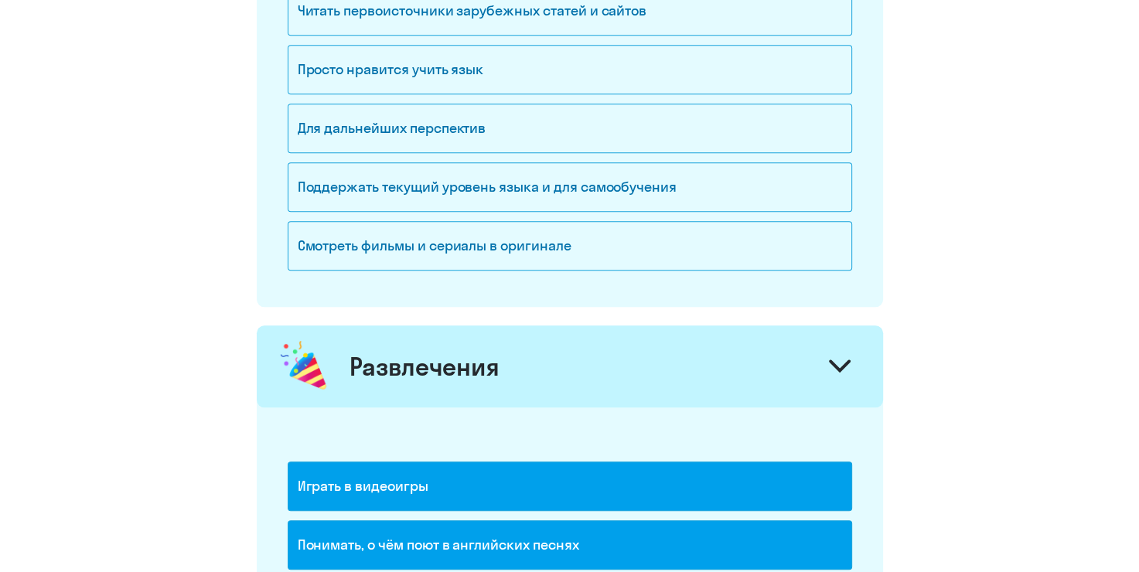
scroll to position [1701, 0]
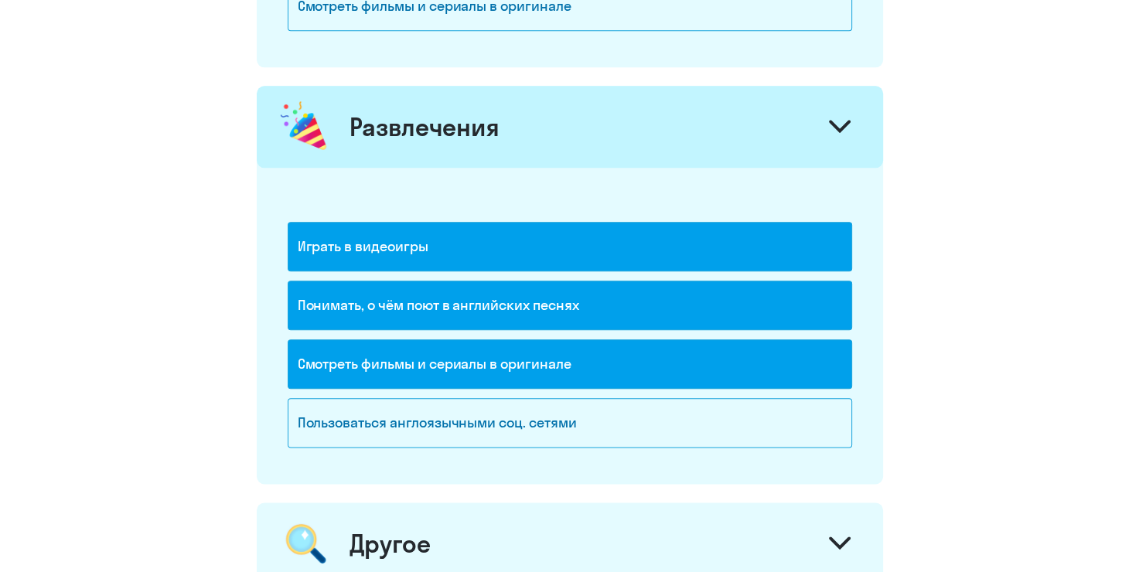
click at [682, 237] on div "Играть в видеоигры" at bounding box center [570, 246] width 564 height 49
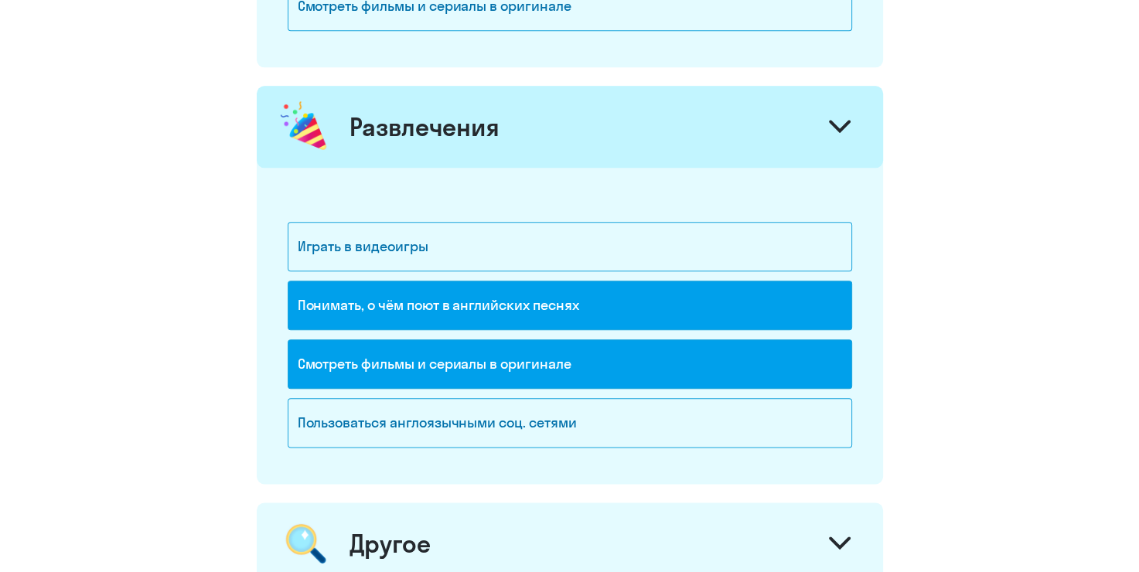
click at [708, 306] on div "Понимать, о чём поют в английских песнях" at bounding box center [570, 305] width 564 height 49
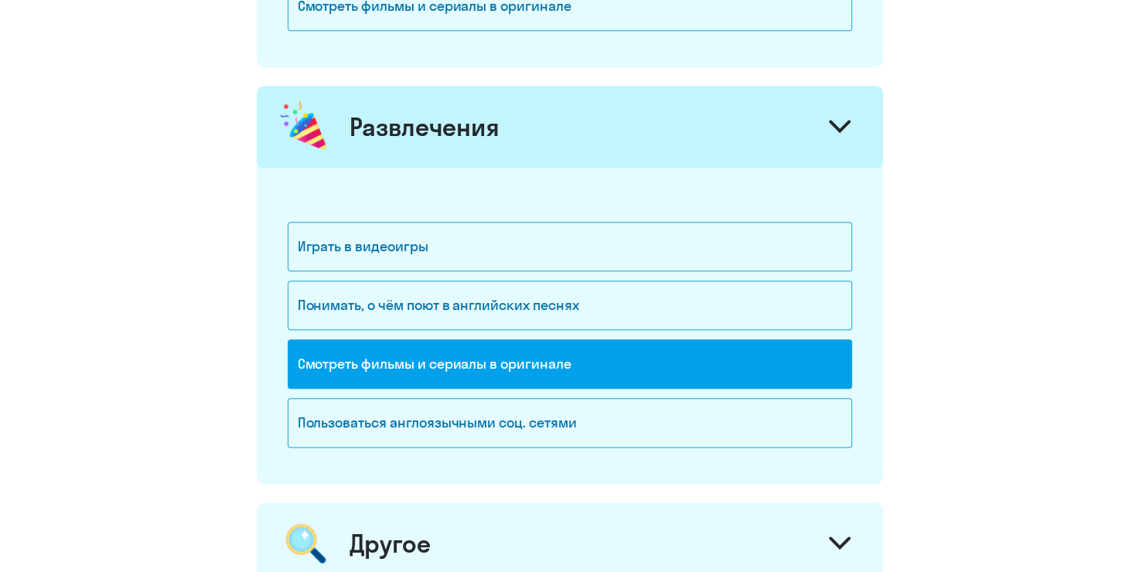
click at [708, 363] on div "Смотреть фильмы и сериалы в оригинале" at bounding box center [570, 363] width 564 height 49
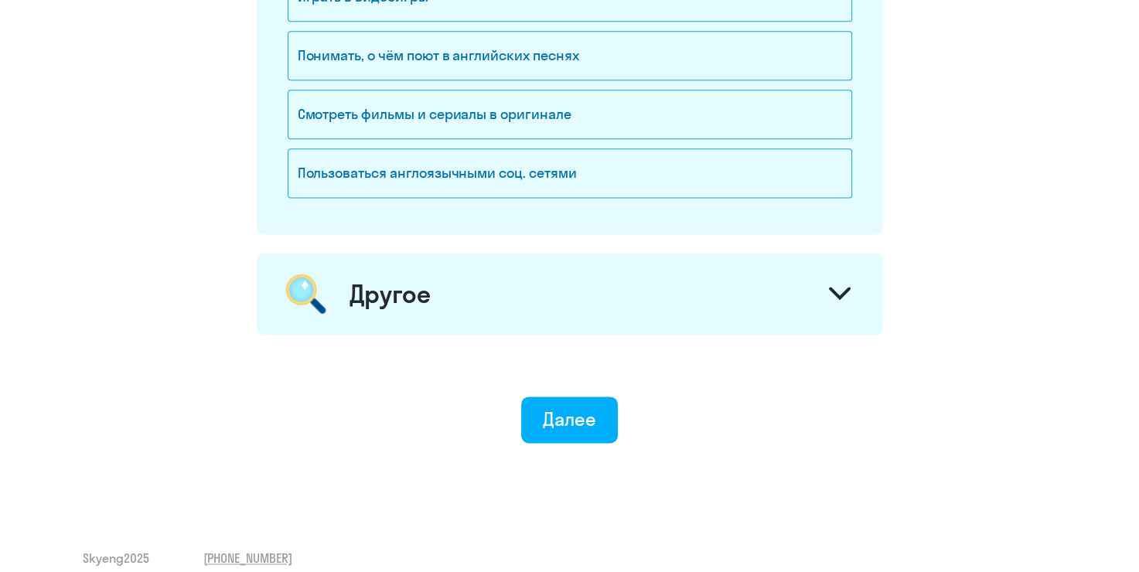
scroll to position [1963, 0]
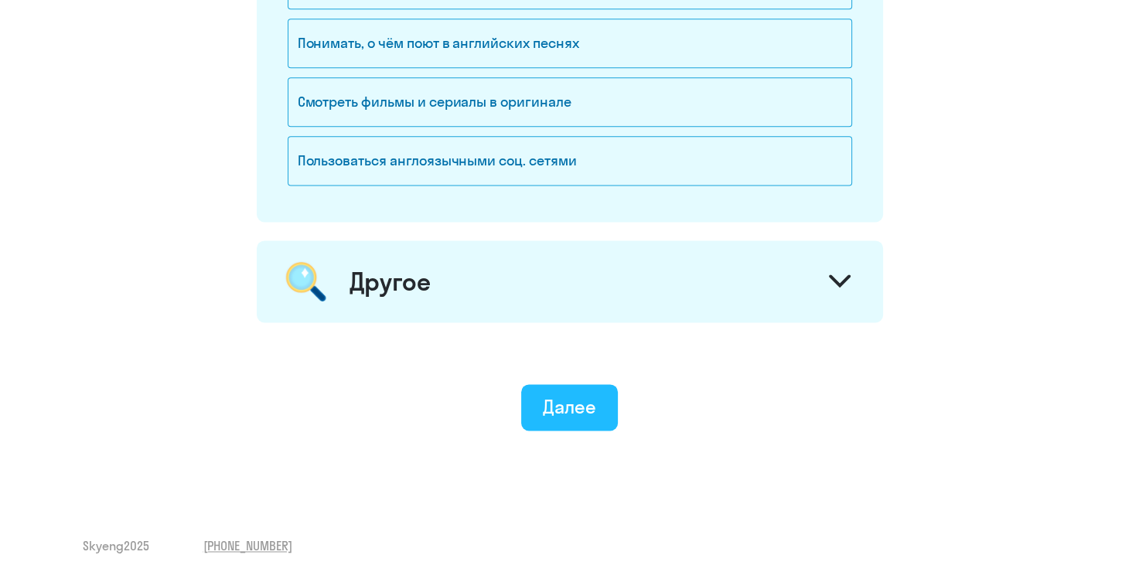
click at [598, 398] on button "Далее" at bounding box center [569, 407] width 97 height 46
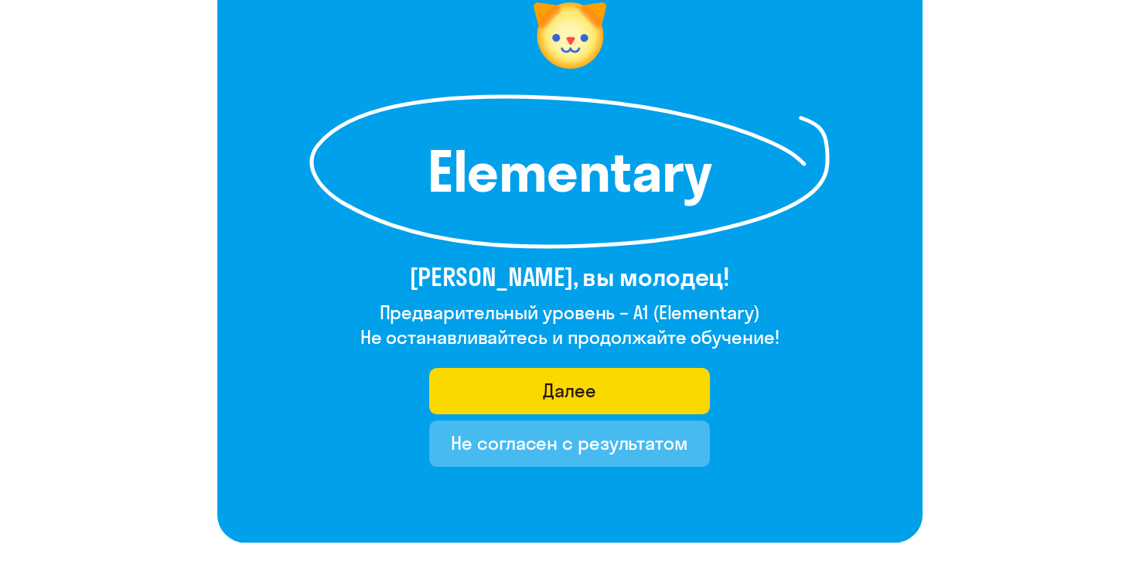
scroll to position [155, 0]
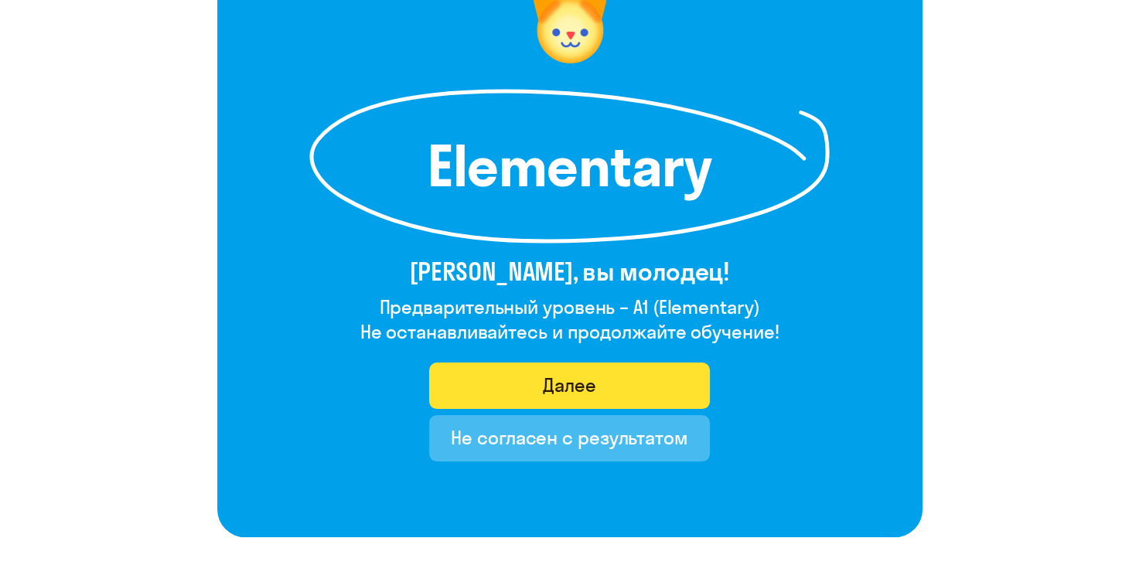
click at [618, 393] on button "Далее" at bounding box center [569, 386] width 281 height 46
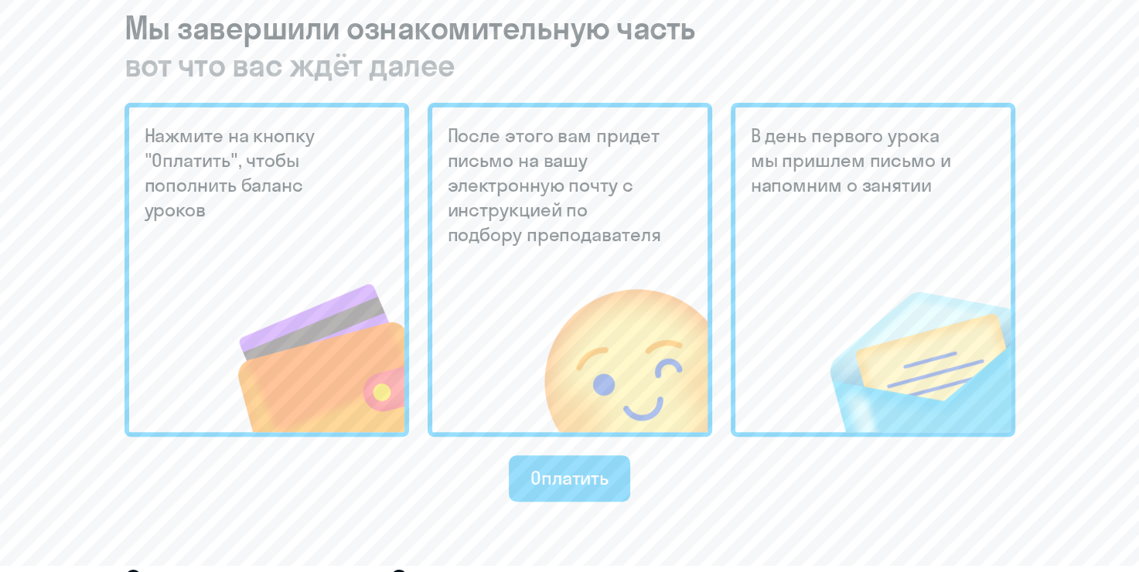
scroll to position [387, 0]
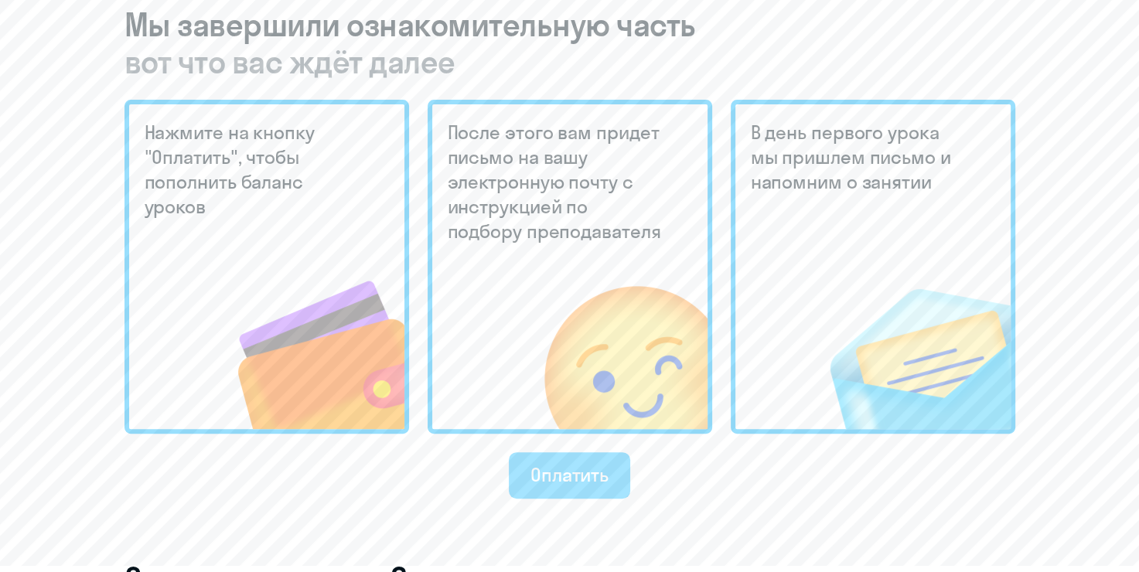
click at [567, 476] on div "Оплатить" at bounding box center [569, 474] width 78 height 25
